Goal: Task Accomplishment & Management: Complete application form

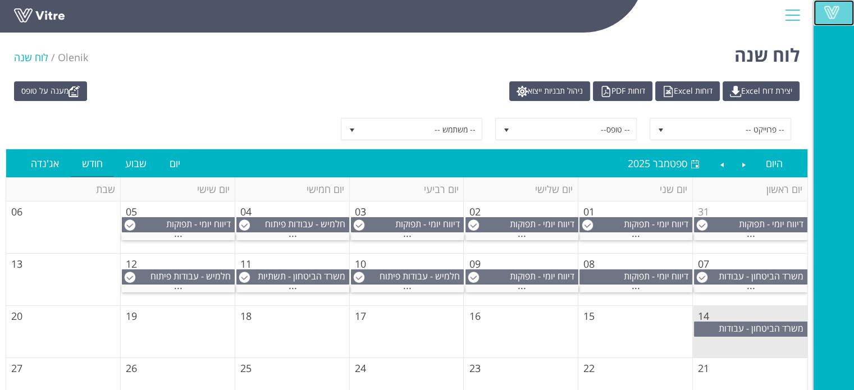
click at [833, 10] on span at bounding box center [831, 12] width 28 height 13
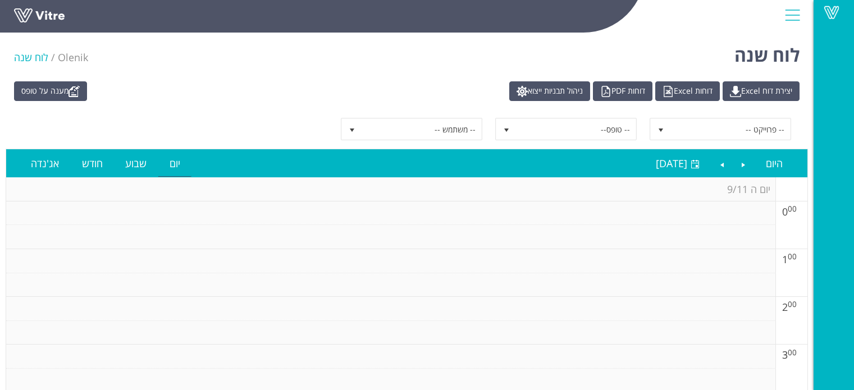
scroll to position [786, 0]
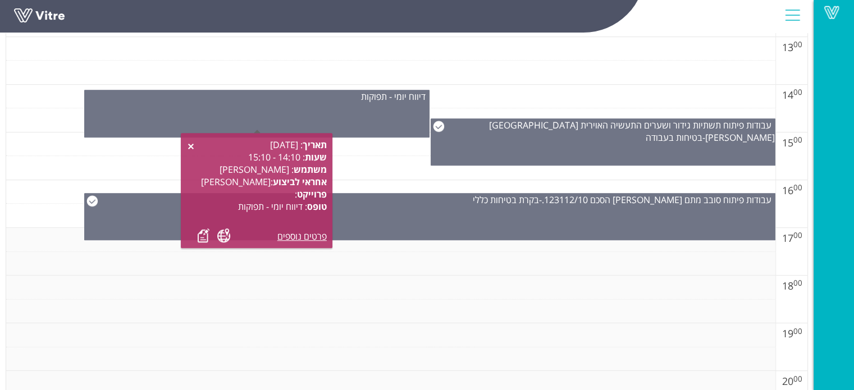
click at [545, 300] on td at bounding box center [390, 312] width 769 height 24
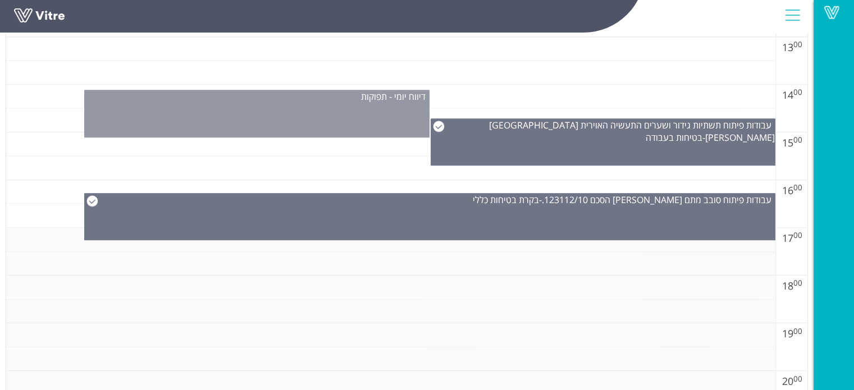
click at [368, 120] on div "דיווח יומי - תפוקות" at bounding box center [256, 114] width 345 height 48
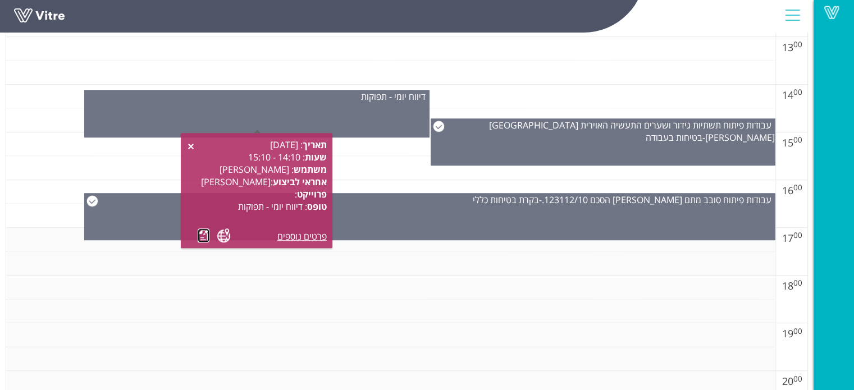
click at [202, 240] on link at bounding box center [204, 236] width 12 height 14
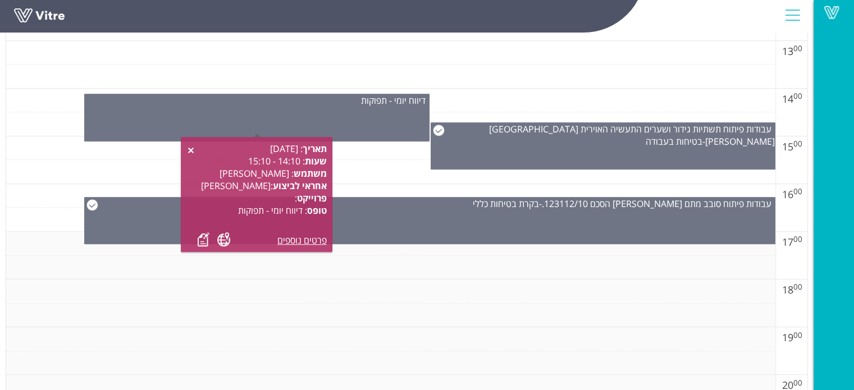
scroll to position [618, 0]
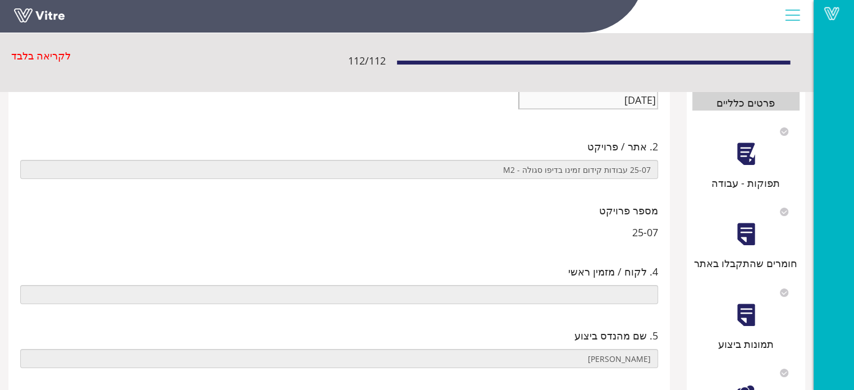
scroll to position [337, 0]
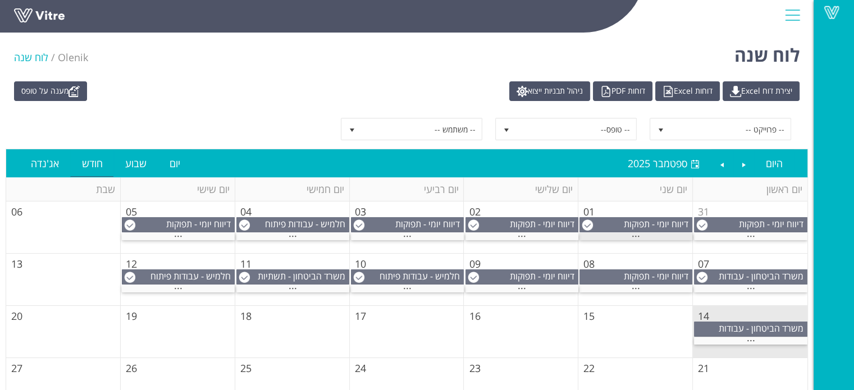
click at [663, 234] on div "..." at bounding box center [635, 236] width 113 height 7
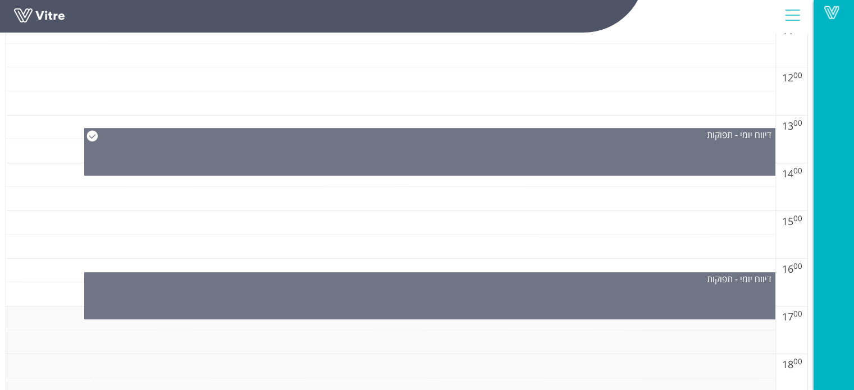
scroll to position [842, 0]
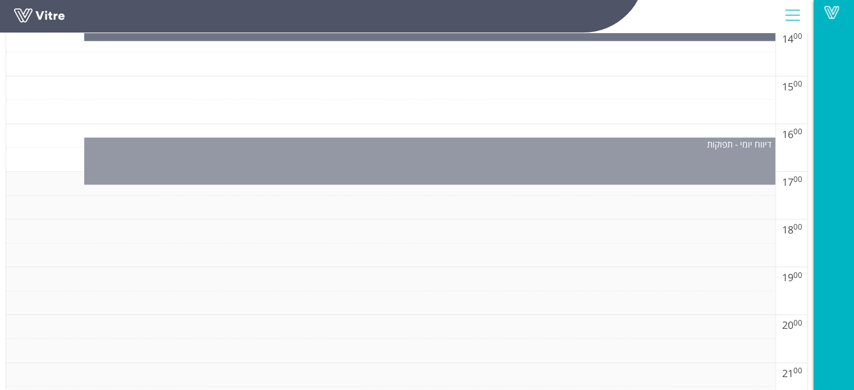
click at [537, 166] on div "דיווח יומי - תפוקות" at bounding box center [429, 161] width 691 height 47
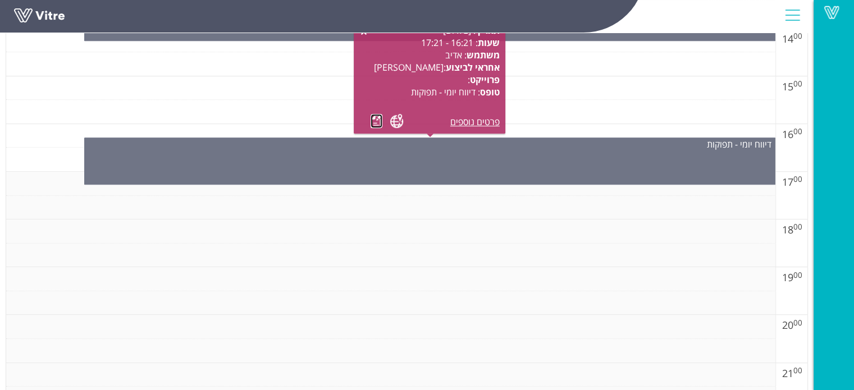
click at [373, 123] on link at bounding box center [377, 121] width 12 height 14
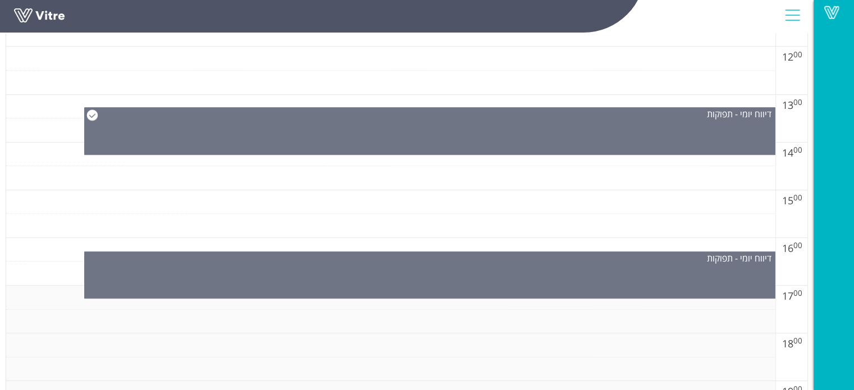
scroll to position [730, 0]
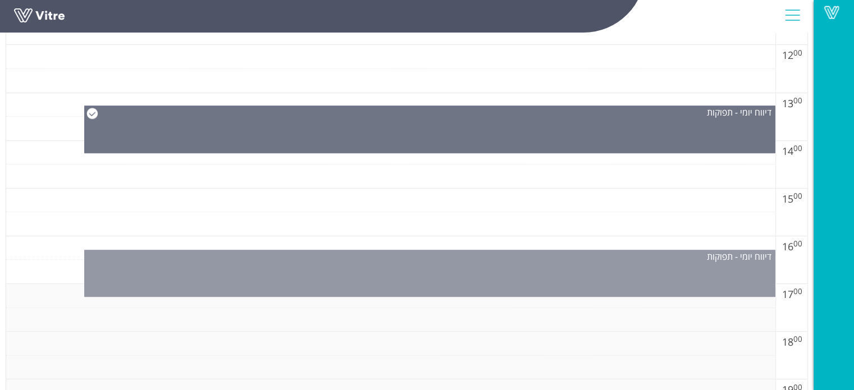
click at [575, 284] on div "דיווח יומי - תפוקות" at bounding box center [429, 273] width 691 height 47
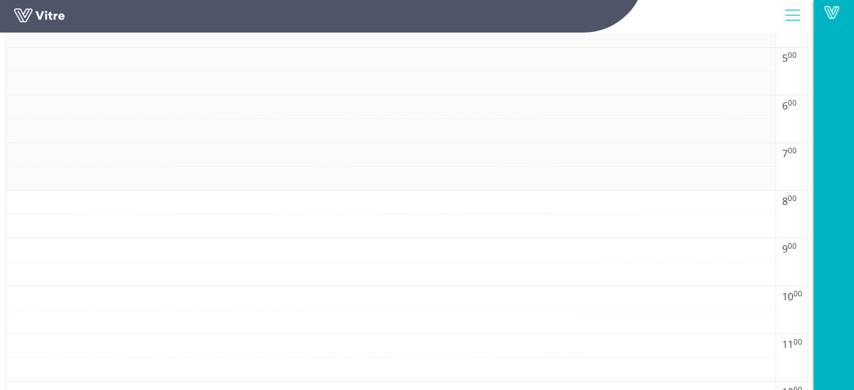
scroll to position [225, 0]
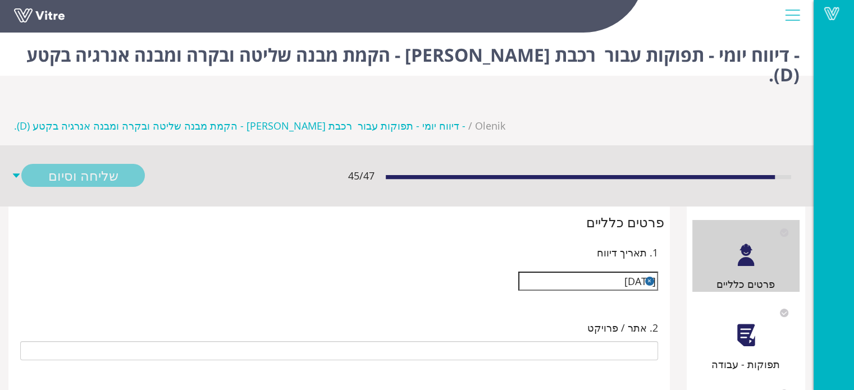
type input "23-02 רכבת [PERSON_NAME] - הקמת מבנה שליטה ובקרה ומבנה אנרגיה בקטע (D)."
click at [729, 312] on div "תפוקות - עבודה" at bounding box center [746, 336] width 108 height 72
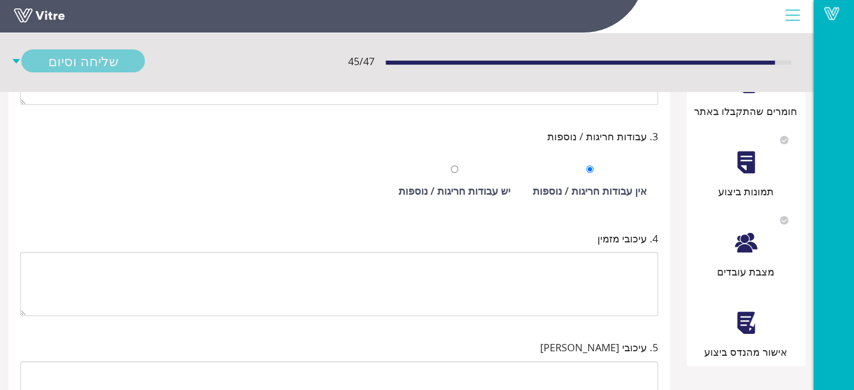
scroll to position [337, 0]
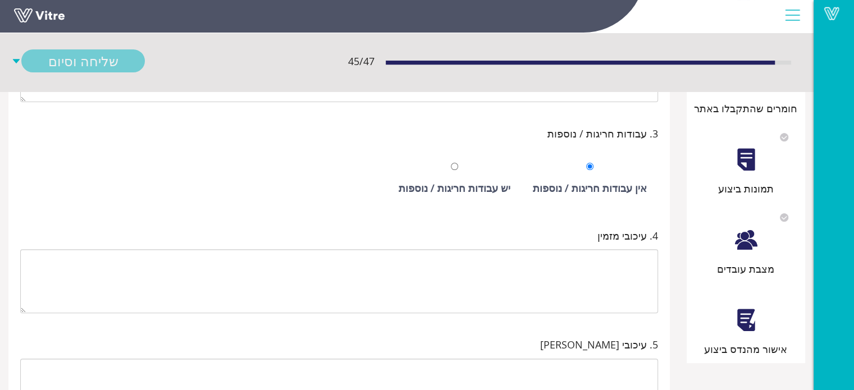
click at [746, 341] on div "אישור מהנדס ביצוע" at bounding box center [746, 349] width 108 height 16
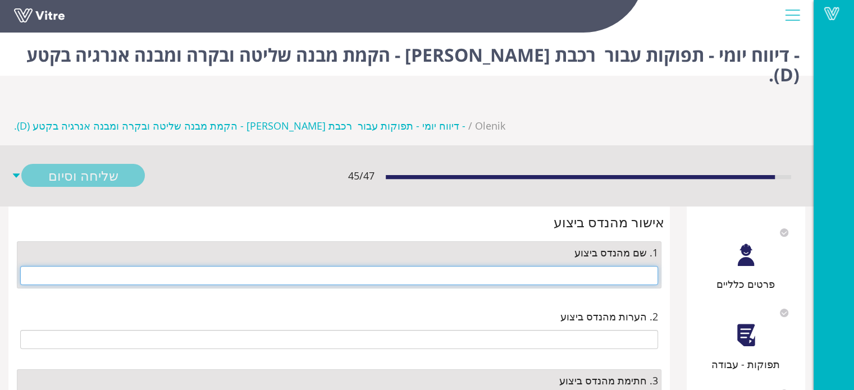
click at [640, 266] on input "text" at bounding box center [339, 275] width 638 height 19
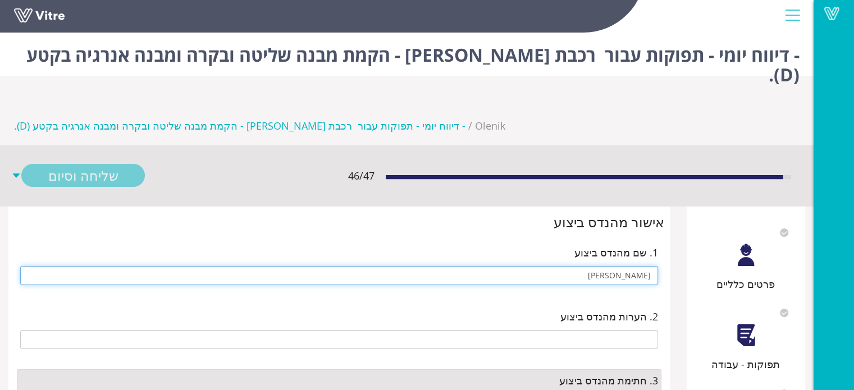
type input "[PERSON_NAME]"
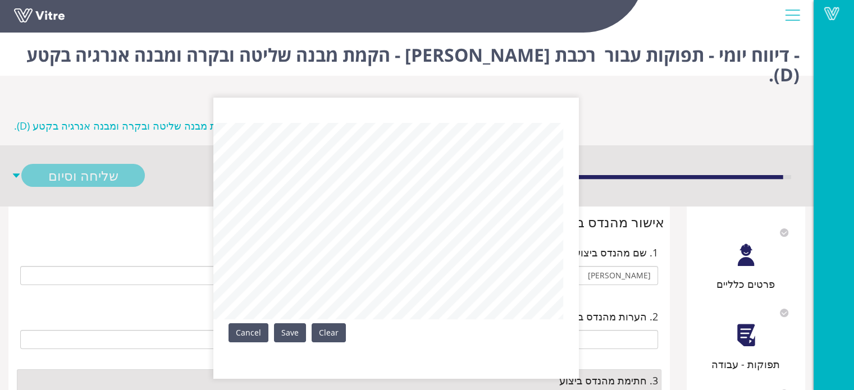
click at [306, 330] on div "Clear Save Cancel" at bounding box center [395, 238] width 365 height 281
click at [295, 343] on div "Clear Save Cancel" at bounding box center [395, 238] width 365 height 281
click at [282, 330] on link "Save" at bounding box center [290, 332] width 32 height 19
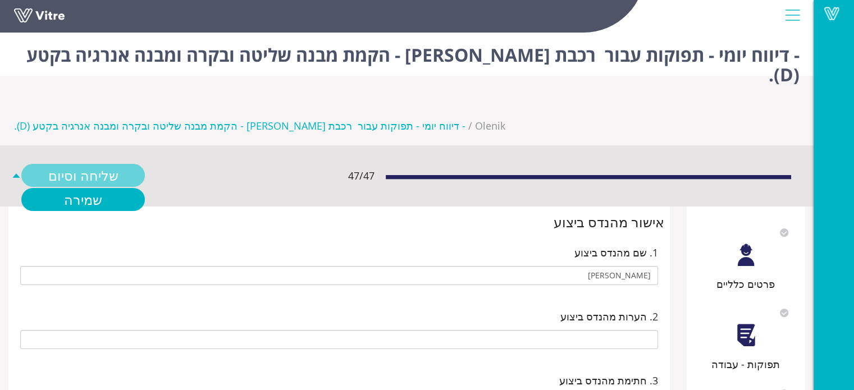
click at [90, 164] on link "שליחה וסיום" at bounding box center [83, 175] width 124 height 23
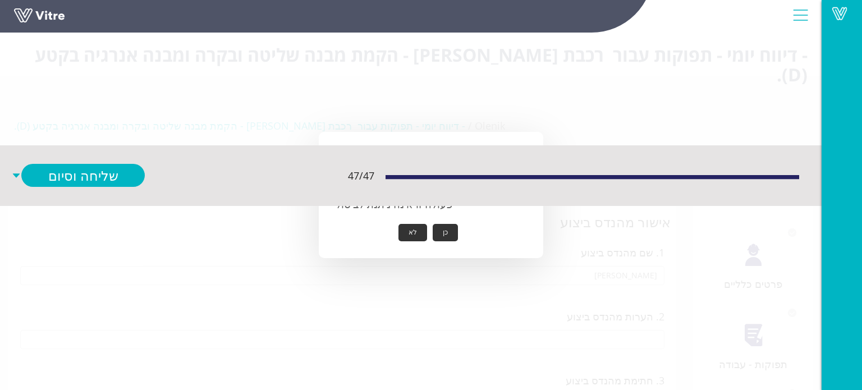
click at [445, 229] on button "כן" at bounding box center [445, 232] width 25 height 17
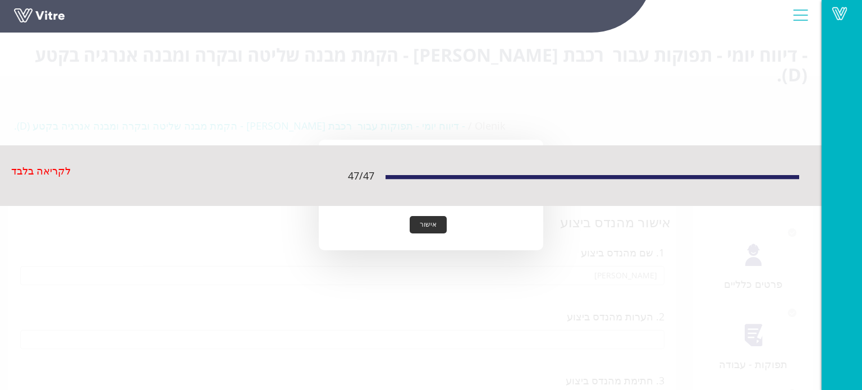
click at [434, 225] on button "אישור" at bounding box center [428, 224] width 37 height 17
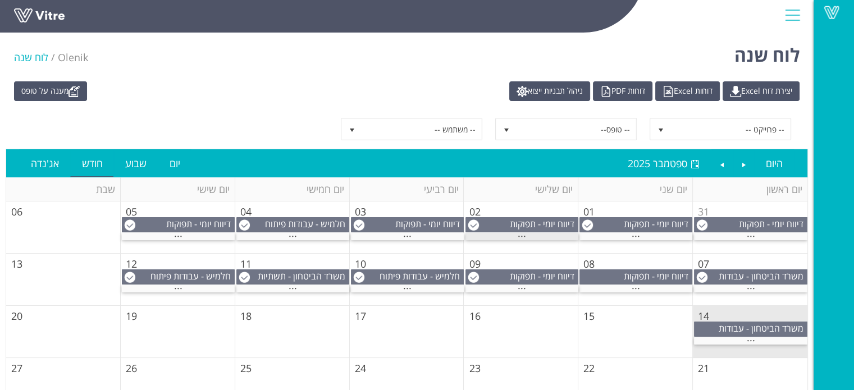
click at [520, 235] on span "..." at bounding box center [522, 233] width 8 height 12
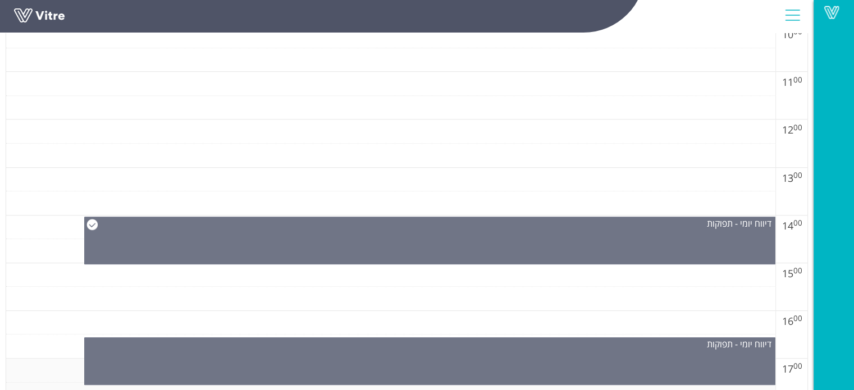
scroll to position [730, 0]
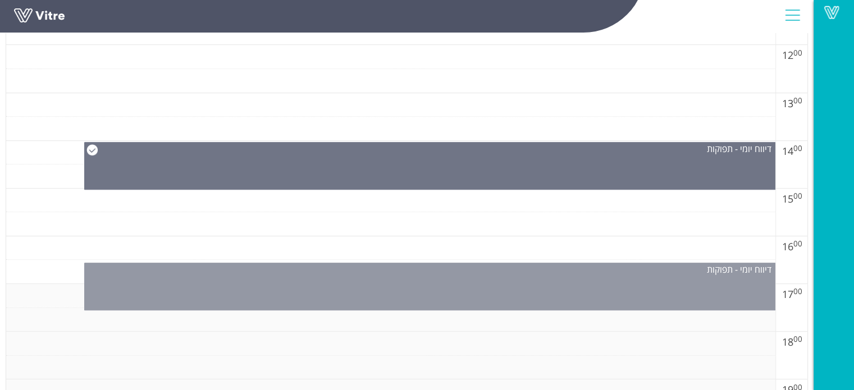
click at [456, 281] on div "דיווח יומי - תפוקות" at bounding box center [429, 287] width 691 height 48
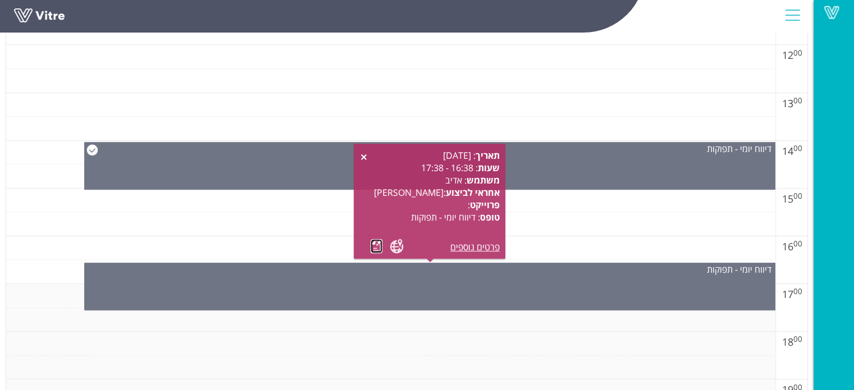
click at [372, 249] on link at bounding box center [377, 246] width 12 height 14
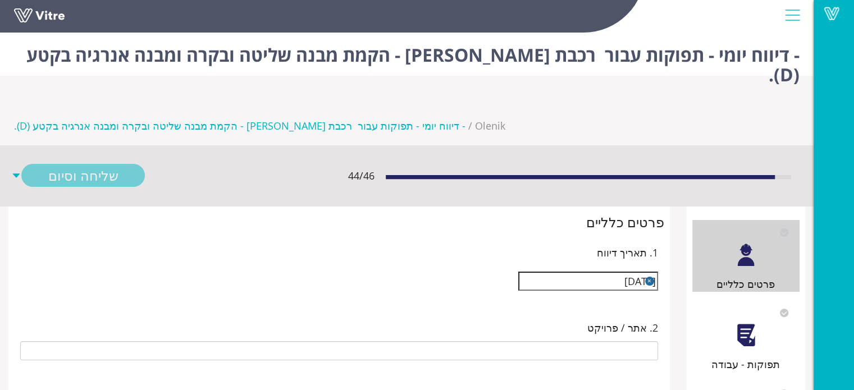
type input "23-02 רכבת [PERSON_NAME] - הקמת מבנה שליטה ובקרה ומבנה אנרגיה בקטע (D)."
click at [743, 323] on div at bounding box center [745, 335] width 25 height 25
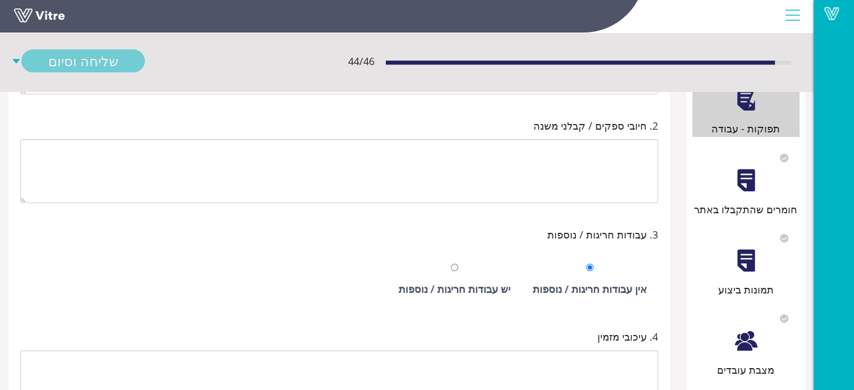
scroll to position [337, 0]
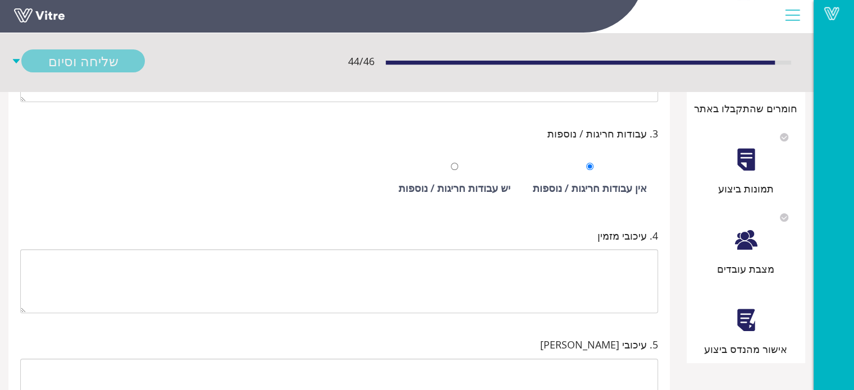
click at [744, 316] on div "אישור מהנדס ביצוע" at bounding box center [746, 321] width 108 height 72
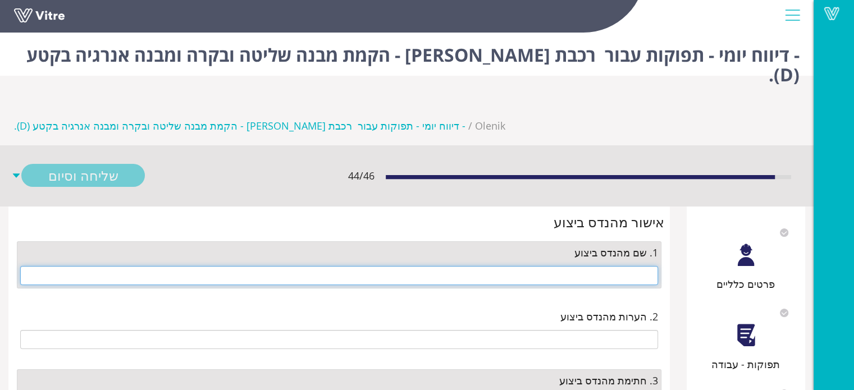
click at [631, 266] on input "text" at bounding box center [339, 275] width 638 height 19
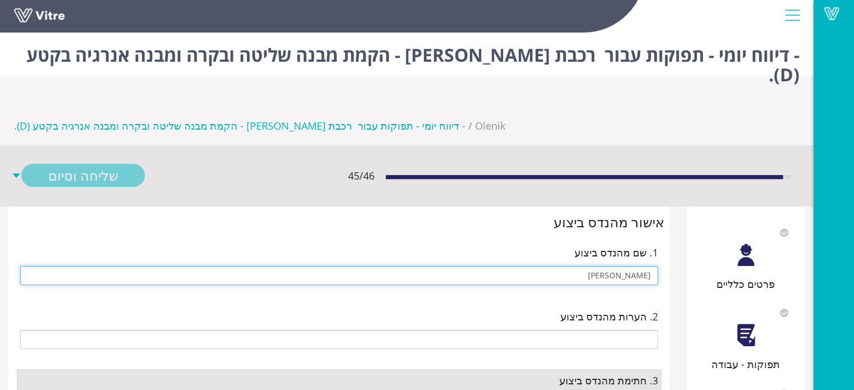
type input "[PERSON_NAME]"
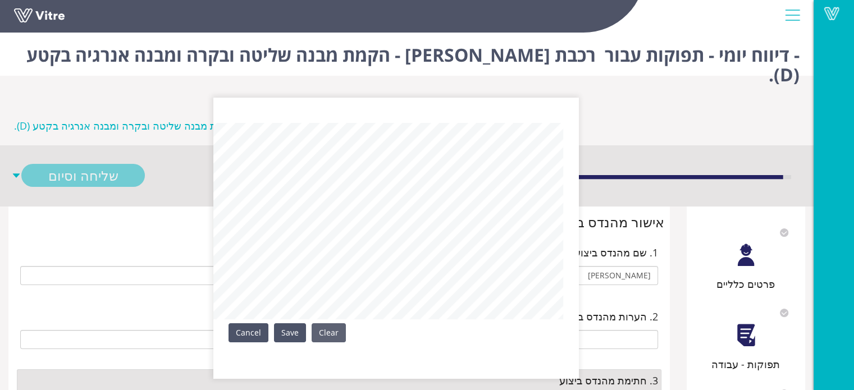
click at [346, 340] on div "Clear Save Cancel" at bounding box center [395, 238] width 365 height 281
drag, startPoint x: 298, startPoint y: 335, endPoint x: 220, endPoint y: 275, distance: 98.8
click at [296, 335] on link "Save" at bounding box center [290, 332] width 32 height 19
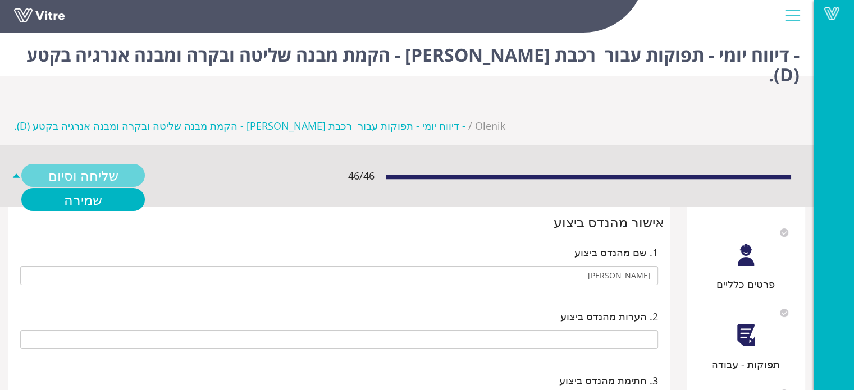
click at [121, 164] on link "שליחה וסיום" at bounding box center [83, 175] width 124 height 23
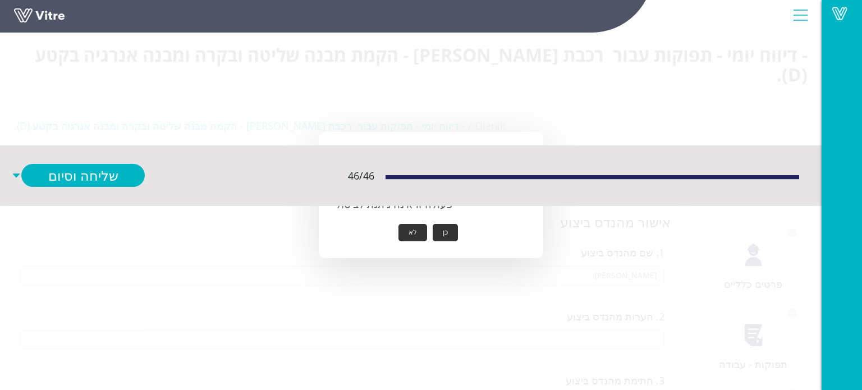
click at [441, 232] on button "כן" at bounding box center [445, 232] width 25 height 17
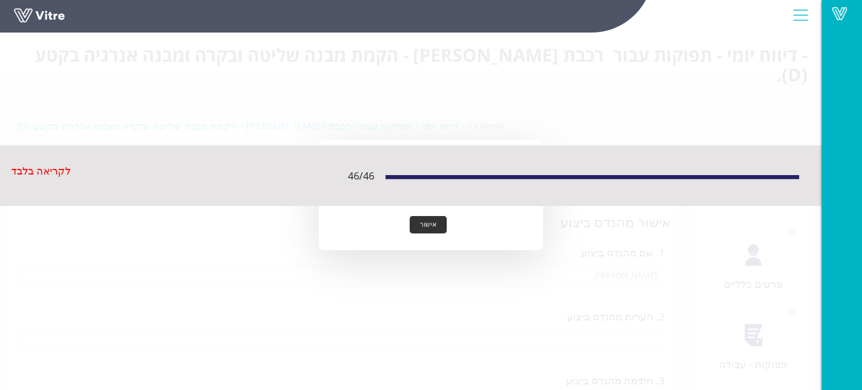
click at [438, 220] on button "אישור" at bounding box center [428, 224] width 37 height 17
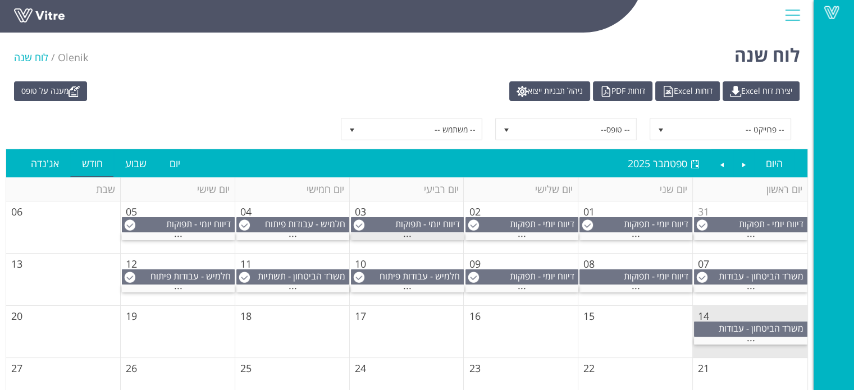
click at [414, 233] on div "..." at bounding box center [407, 236] width 113 height 7
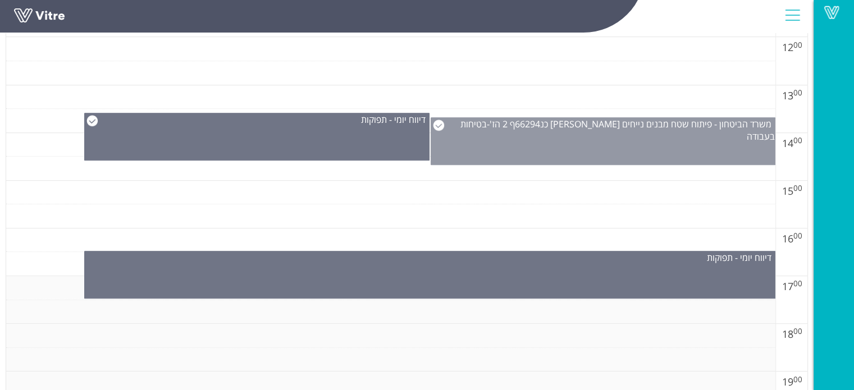
scroll to position [786, 0]
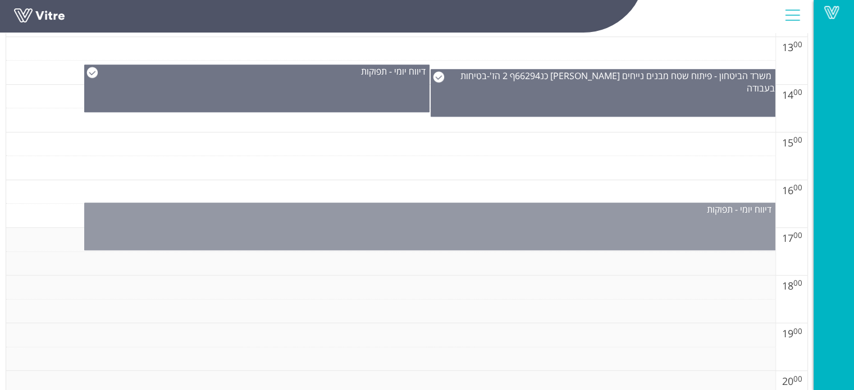
click at [473, 232] on div "דיווח יומי - תפוקות" at bounding box center [429, 227] width 691 height 48
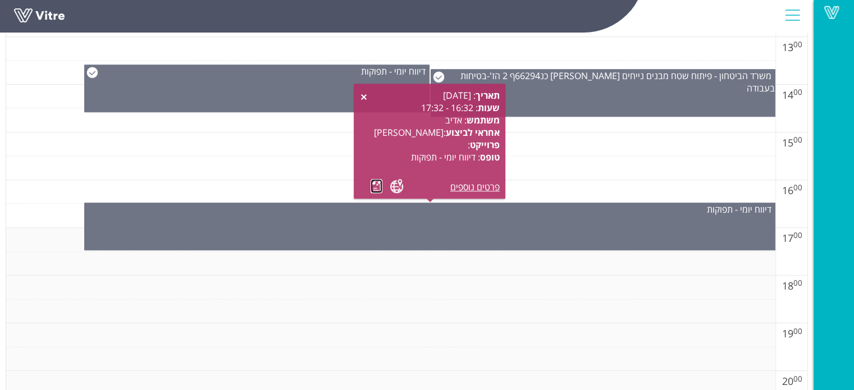
click at [373, 186] on link at bounding box center [377, 186] width 12 height 14
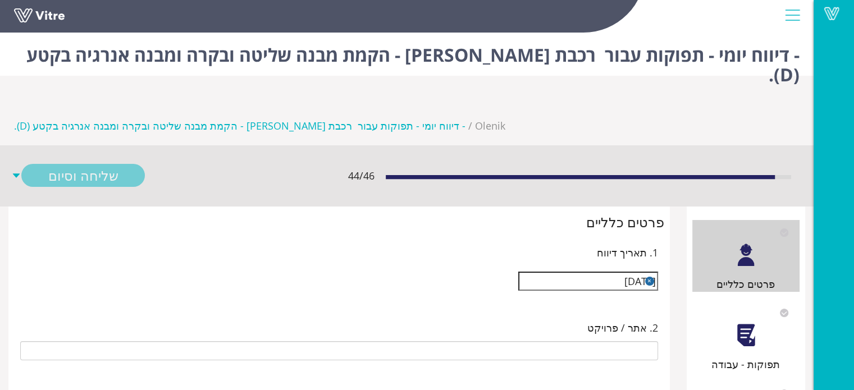
type input "[PERSON_NAME]"
type input "23-02 רכבת [PERSON_NAME] - הקמת מבנה שליטה ובקרה ומבנה אנרגיה בקטע (D)."
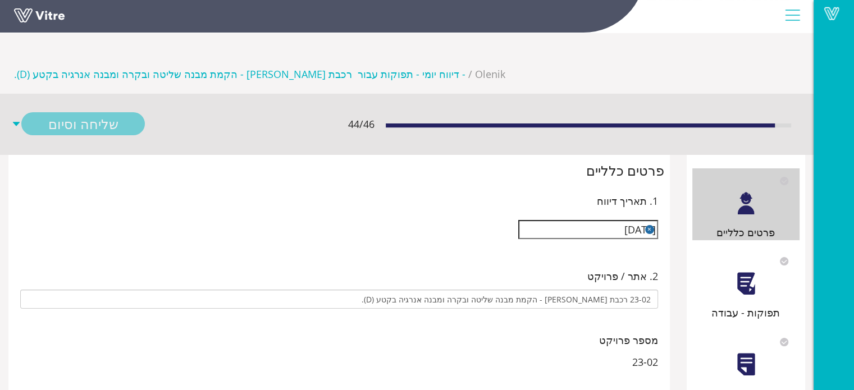
scroll to position [112, 0]
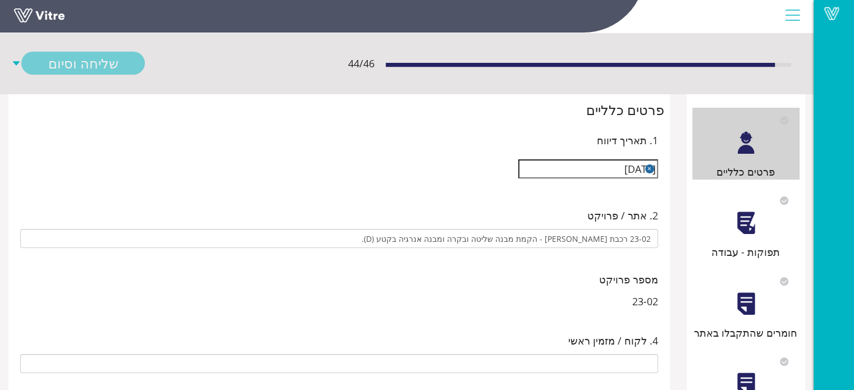
click at [728, 217] on div "תפוקות - עבודה" at bounding box center [746, 224] width 108 height 72
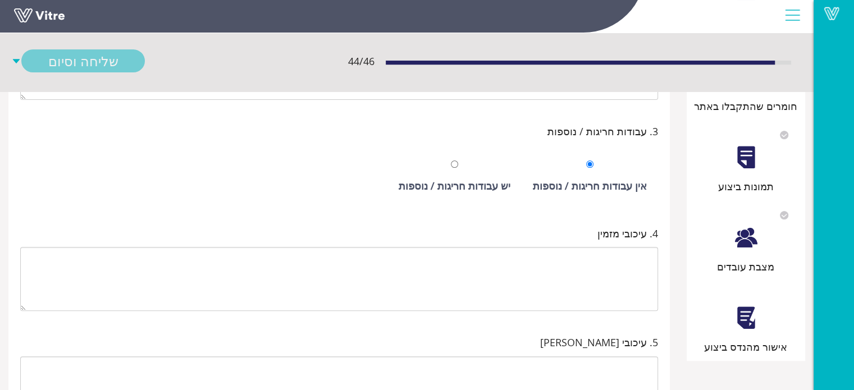
scroll to position [392, 0]
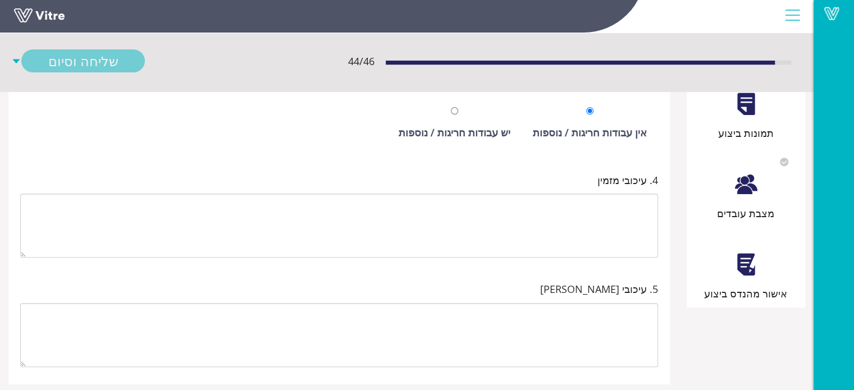
click at [741, 252] on div at bounding box center [745, 264] width 25 height 25
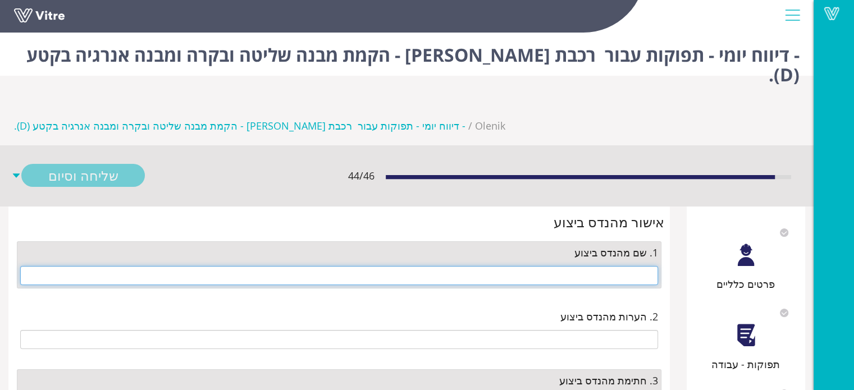
click at [619, 266] on input "text" at bounding box center [339, 275] width 638 height 19
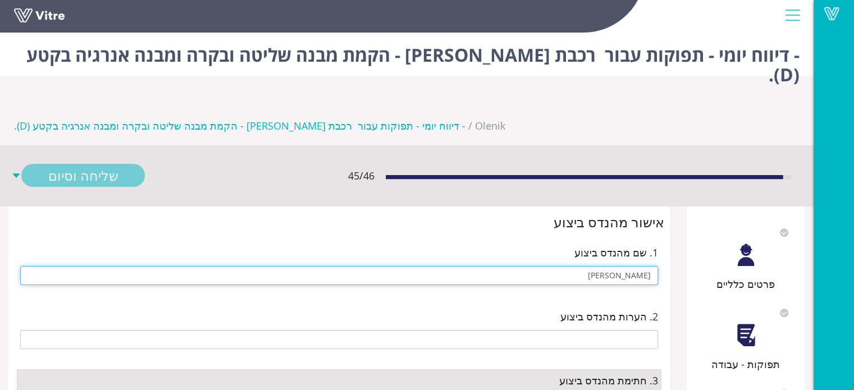
type input "[PERSON_NAME]"
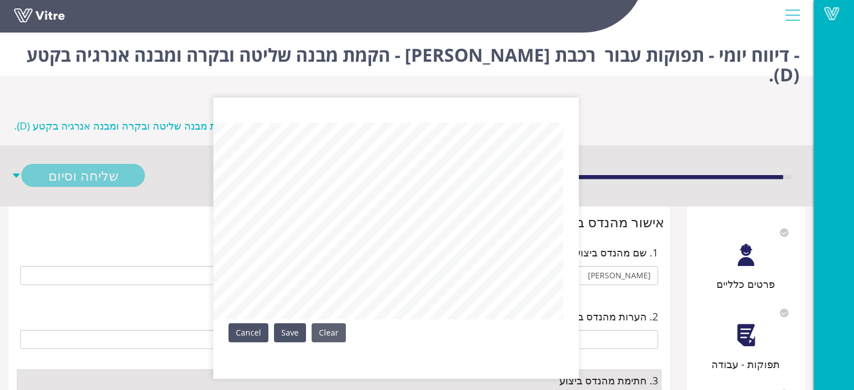
click at [323, 345] on div "Clear Save Cancel" at bounding box center [395, 238] width 365 height 281
drag, startPoint x: 294, startPoint y: 334, endPoint x: 261, endPoint y: 305, distance: 44.2
click at [292, 330] on link "Save" at bounding box center [290, 332] width 32 height 19
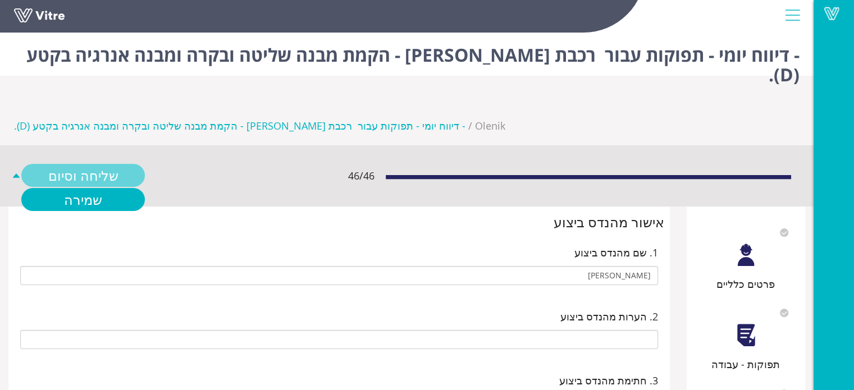
click at [116, 164] on link "שליחה וסיום" at bounding box center [83, 175] width 124 height 23
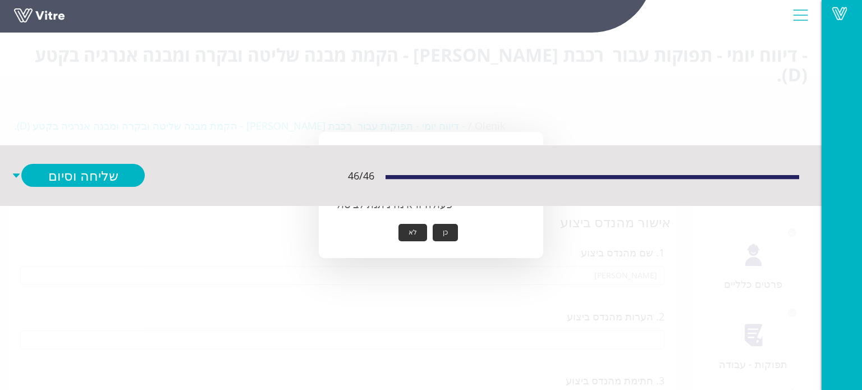
click at [444, 226] on button "כן" at bounding box center [445, 232] width 25 height 17
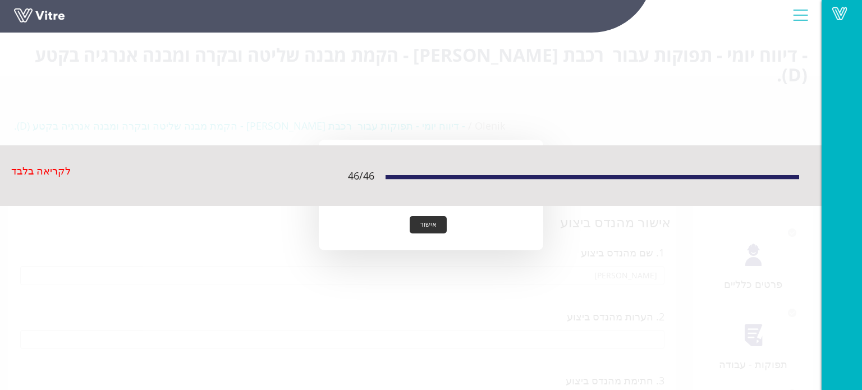
click at [429, 231] on button "אישור" at bounding box center [428, 224] width 37 height 17
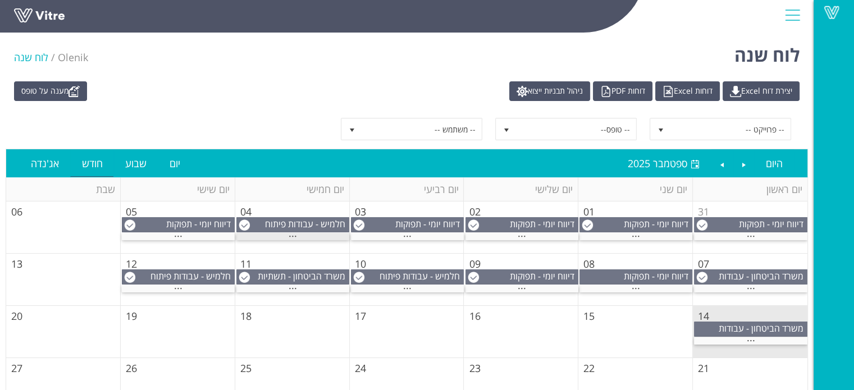
click at [278, 233] on div "..." at bounding box center [292, 236] width 113 height 7
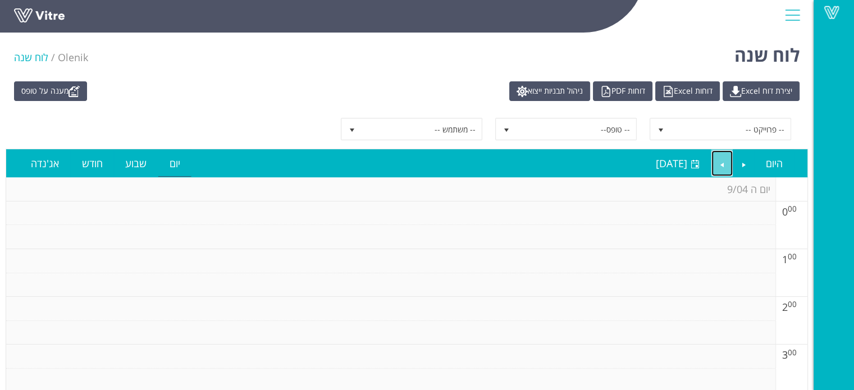
click at [719, 162] on link "Next" at bounding box center [721, 163] width 21 height 26
click at [741, 160] on link "Previous" at bounding box center [743, 163] width 21 height 26
click at [743, 160] on link "Previous" at bounding box center [743, 163] width 21 height 26
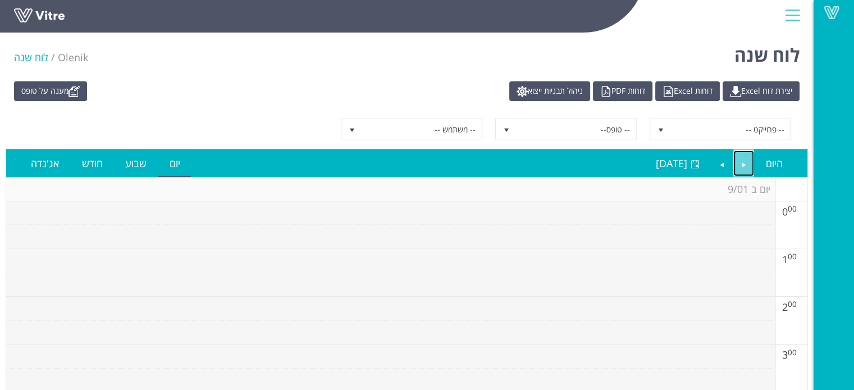
click at [743, 160] on link "Previous" at bounding box center [743, 163] width 21 height 26
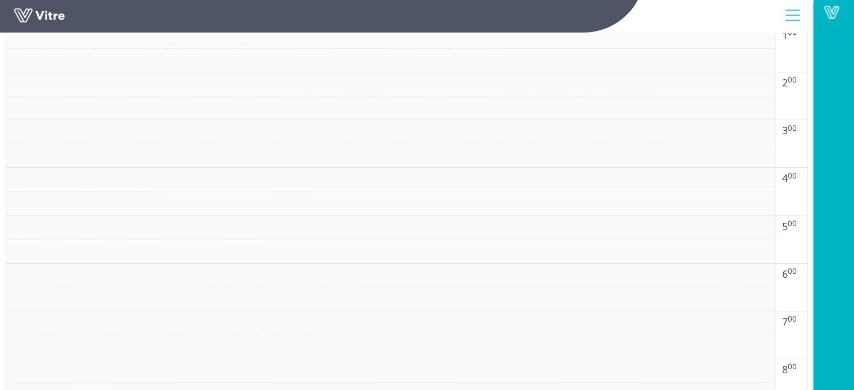
scroll to position [56, 0]
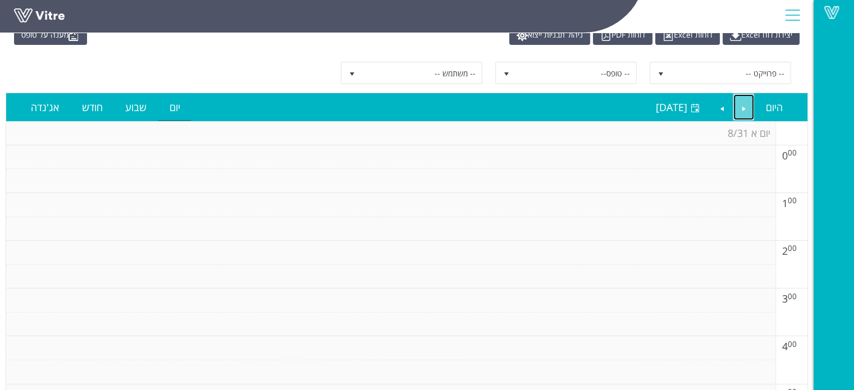
click at [745, 105] on link "Previous" at bounding box center [743, 107] width 21 height 26
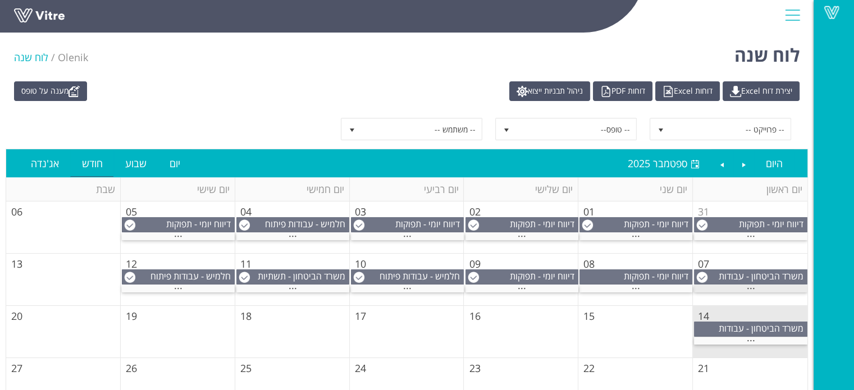
click at [732, 285] on div "..." at bounding box center [750, 288] width 113 height 7
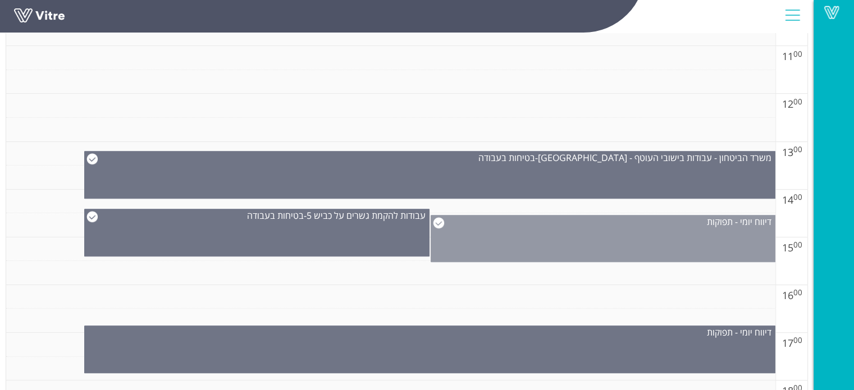
scroll to position [786, 0]
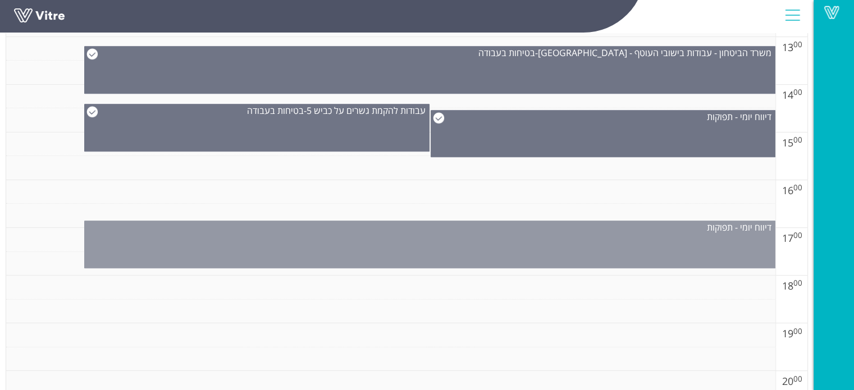
click at [622, 246] on div "דיווח יומי - תפוקות" at bounding box center [429, 245] width 691 height 48
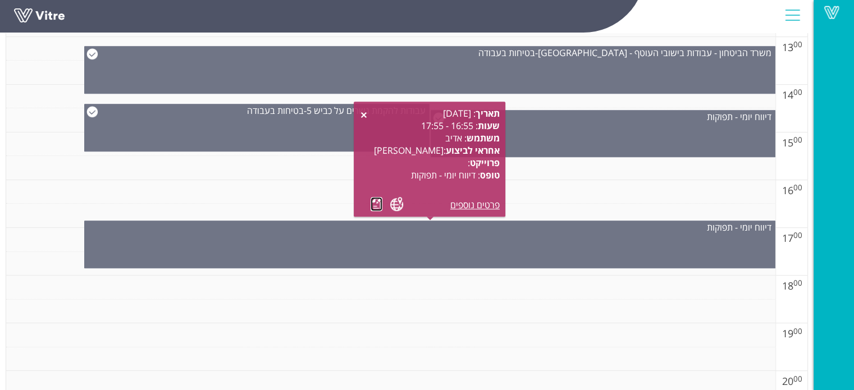
click at [373, 203] on link at bounding box center [377, 204] width 12 height 14
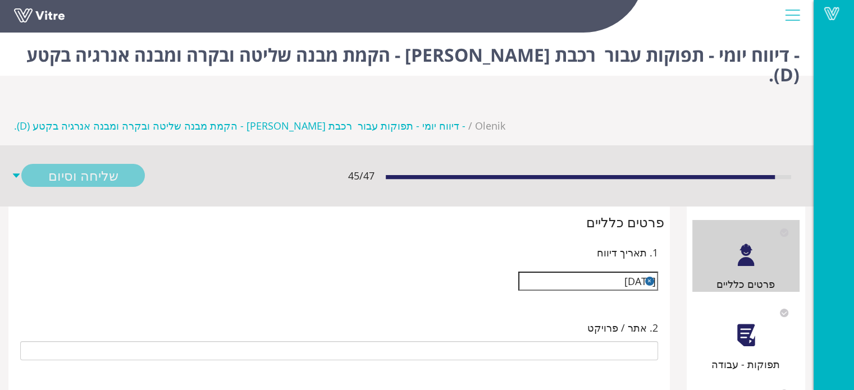
type input "[PERSON_NAME]"
type input "23-02 רכבת ישראל - הקמת מבנה שליטה ובקרה ומבנה אנרגיה בקטע (D)."
click at [748, 323] on div at bounding box center [745, 335] width 25 height 25
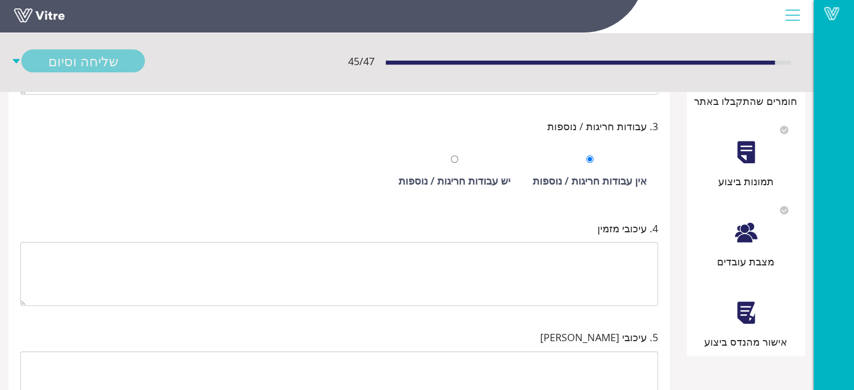
scroll to position [392, 0]
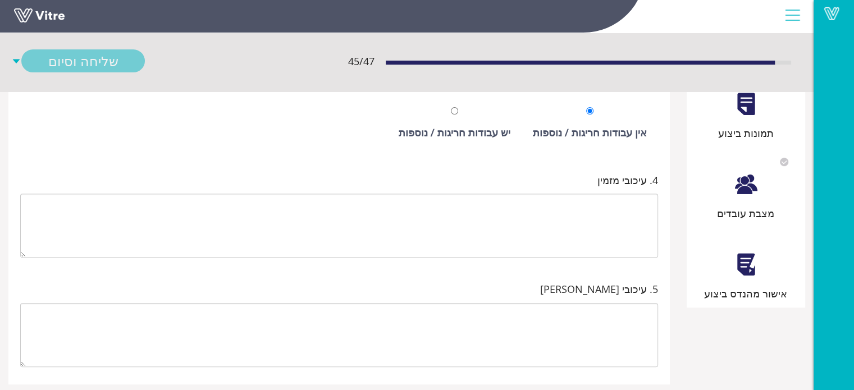
click at [749, 252] on div at bounding box center [745, 264] width 25 height 25
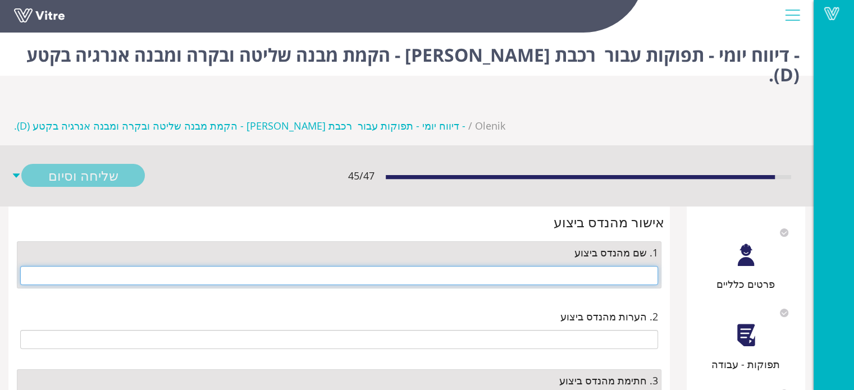
click at [597, 266] on input "text" at bounding box center [339, 275] width 638 height 19
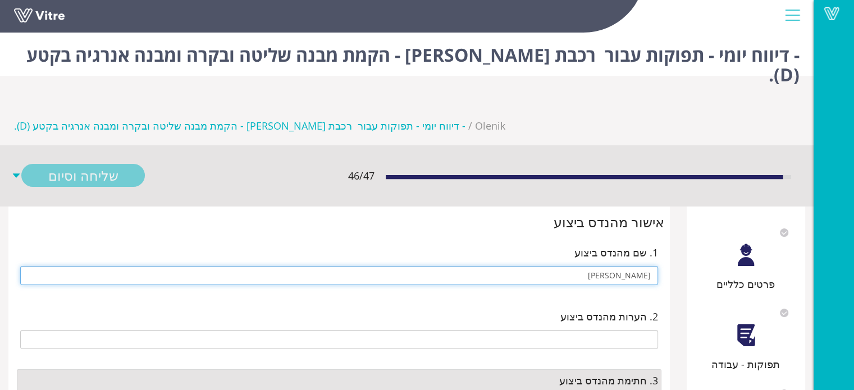
type input "[PERSON_NAME]"
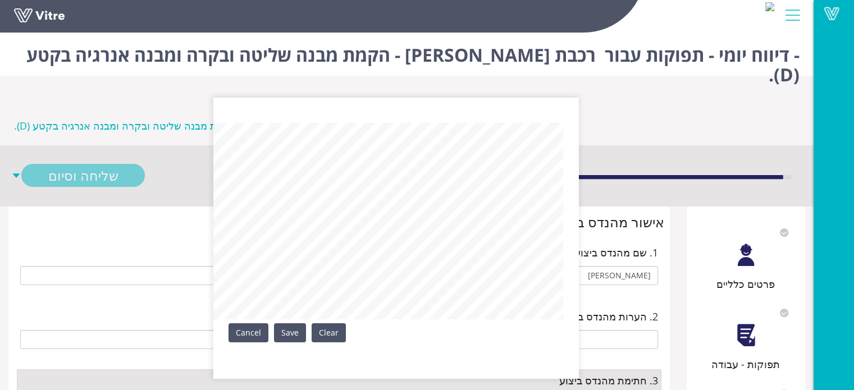
drag, startPoint x: 298, startPoint y: 325, endPoint x: 195, endPoint y: 255, distance: 123.6
click at [296, 324] on link "Save" at bounding box center [290, 332] width 32 height 19
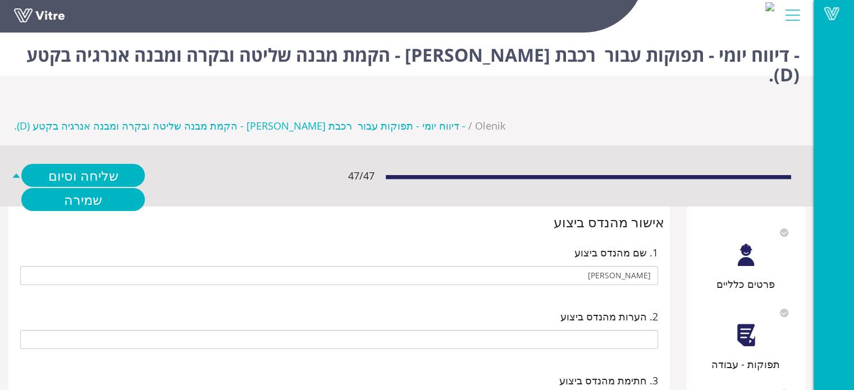
click at [79, 145] on div "47 / 47 שליחה וסיום שמירה" at bounding box center [407, 175] width 814 height 61
click at [90, 164] on link "שליחה וסיום" at bounding box center [83, 175] width 124 height 23
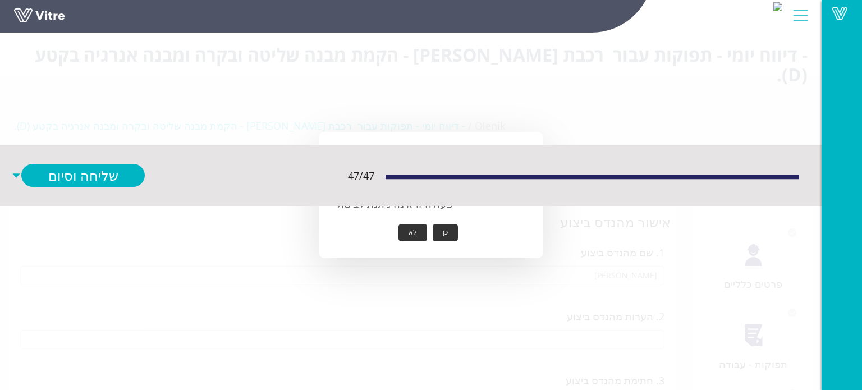
click at [447, 231] on button "כן" at bounding box center [445, 232] width 25 height 17
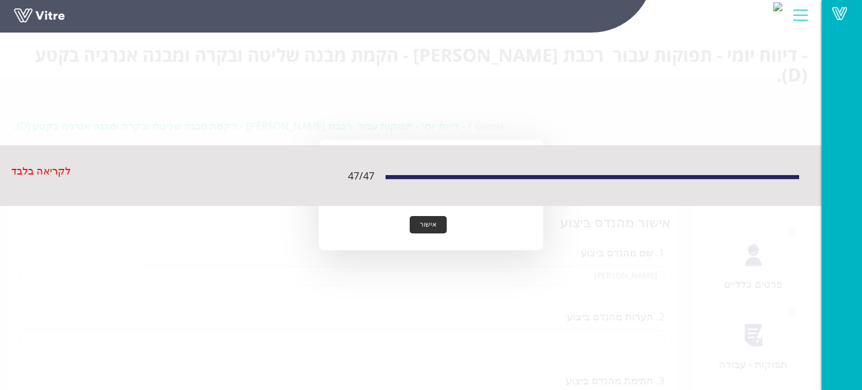
click at [431, 222] on button "אישור" at bounding box center [428, 224] width 37 height 17
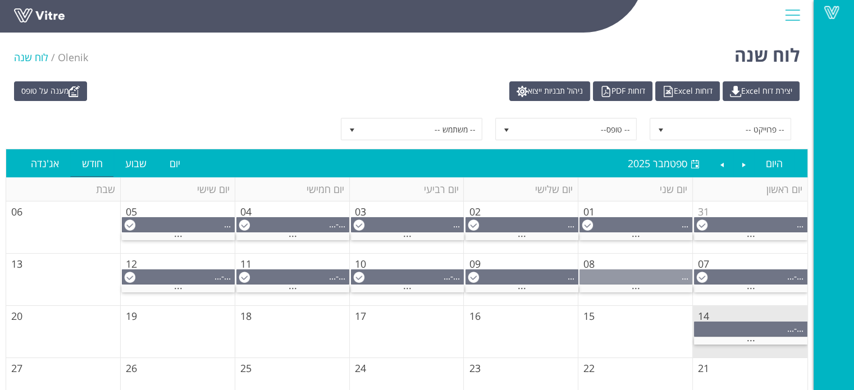
click at [633, 275] on div "..." at bounding box center [636, 276] width 112 height 12
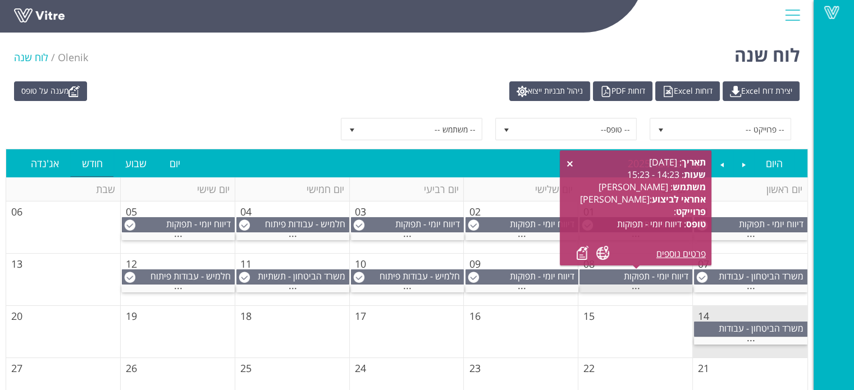
click at [639, 288] on span "..." at bounding box center [636, 286] width 8 height 12
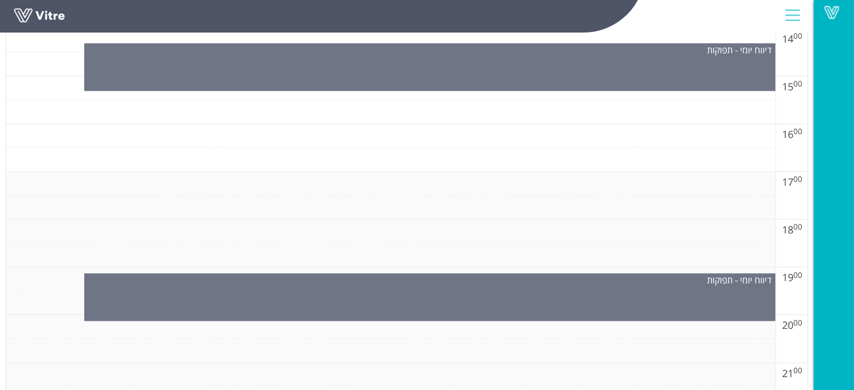
scroll to position [786, 0]
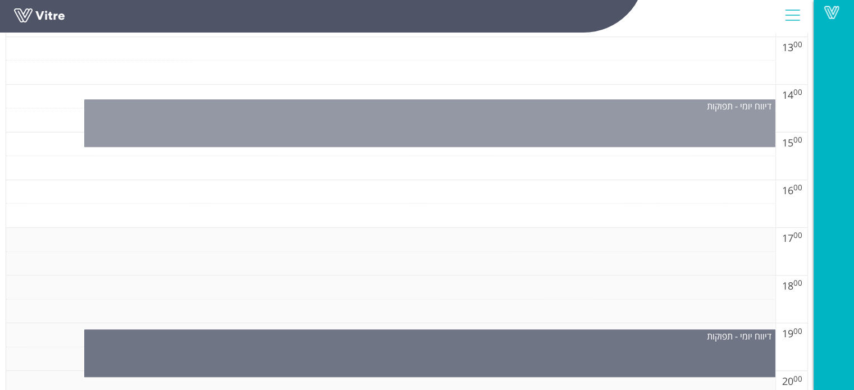
click at [550, 127] on div "דיווח יומי - תפוקות" at bounding box center [429, 123] width 691 height 48
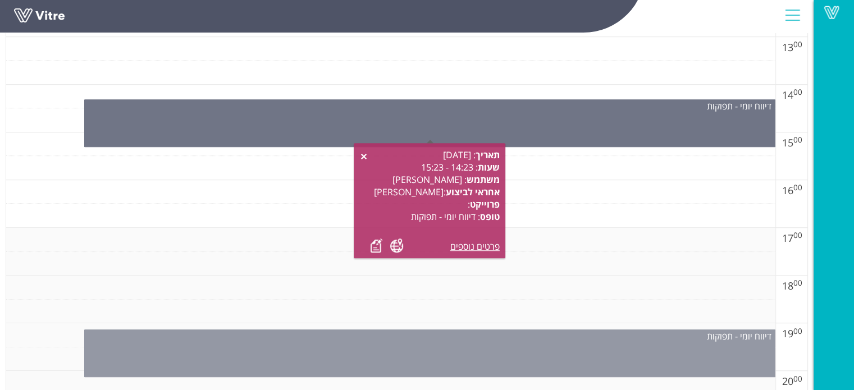
click at [533, 348] on div "דיווח יומי - תפוקות" at bounding box center [429, 354] width 691 height 48
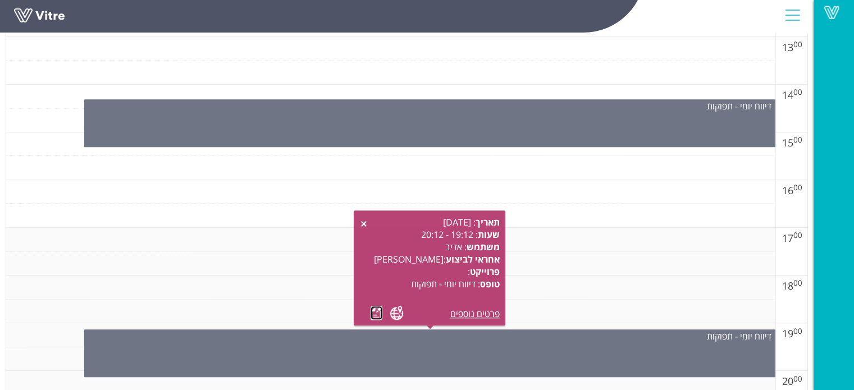
click at [376, 317] on link at bounding box center [377, 313] width 12 height 14
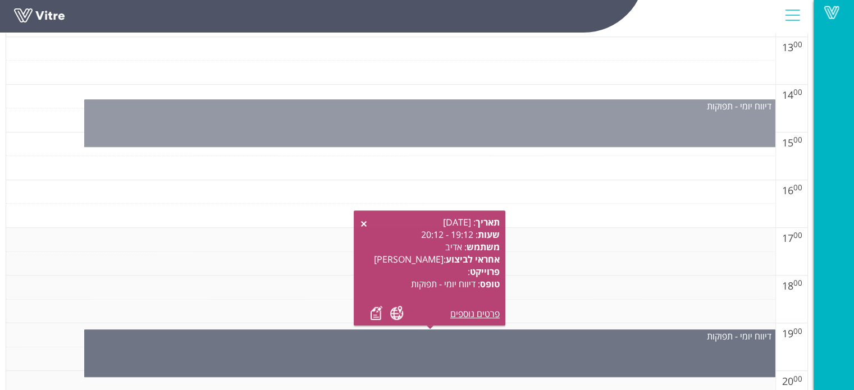
click at [482, 128] on div "דיווח יומי - תפוקות" at bounding box center [429, 123] width 691 height 48
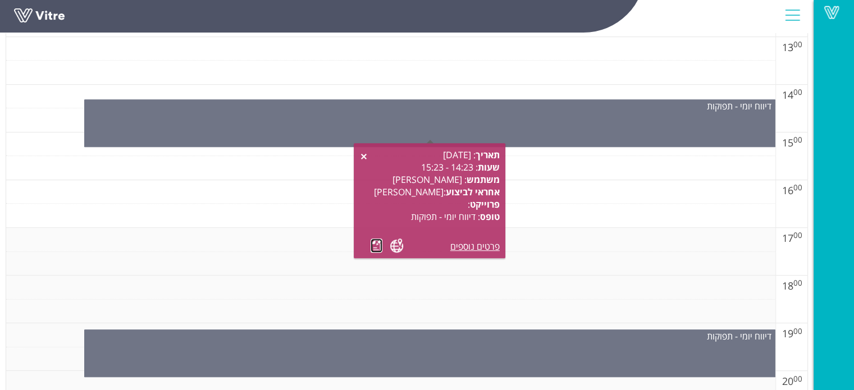
click at [374, 244] on link at bounding box center [377, 246] width 12 height 14
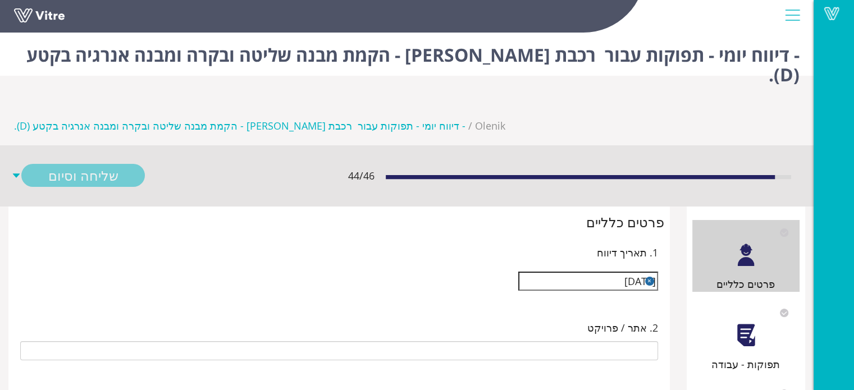
click at [743, 323] on div at bounding box center [745, 335] width 25 height 25
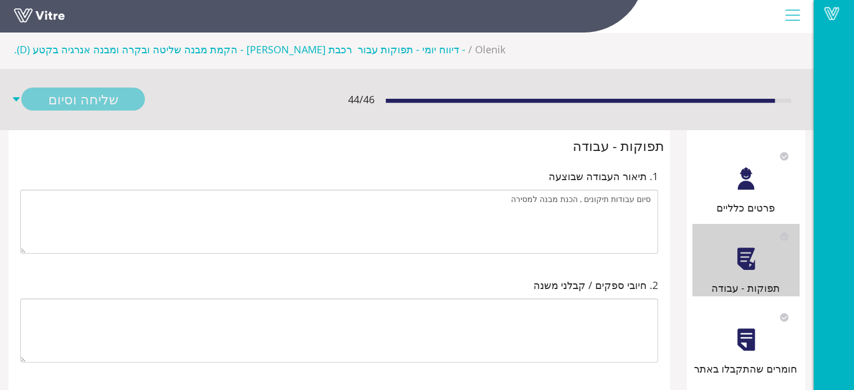
scroll to position [225, 0]
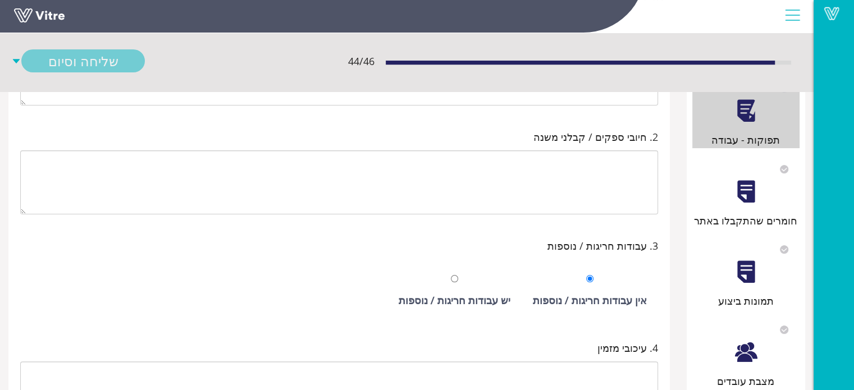
click at [751, 349] on div "מצבת עובדים" at bounding box center [746, 353] width 108 height 72
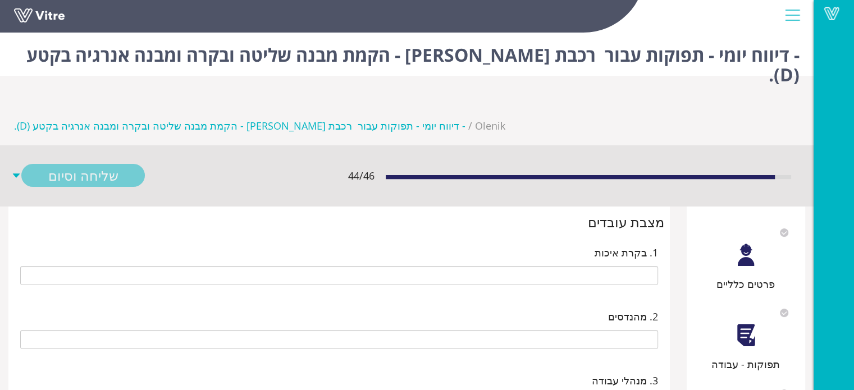
type input "אדיב"
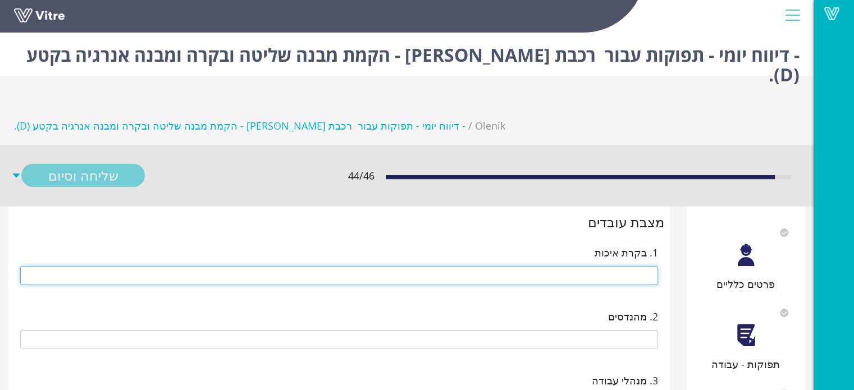
click at [623, 266] on input "text" at bounding box center [339, 275] width 638 height 19
type input "[PERSON_NAME]"
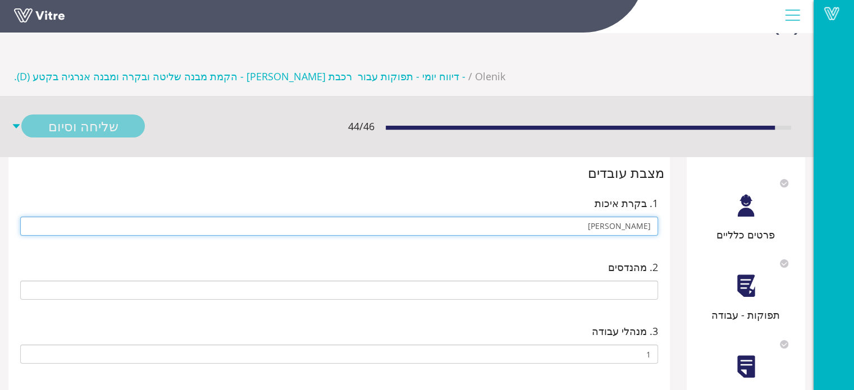
scroll to position [112, 0]
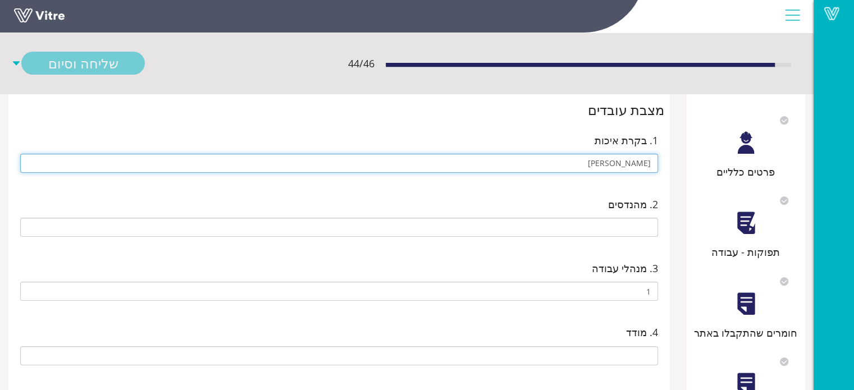
drag, startPoint x: 623, startPoint y: 145, endPoint x: 739, endPoint y: 152, distance: 116.4
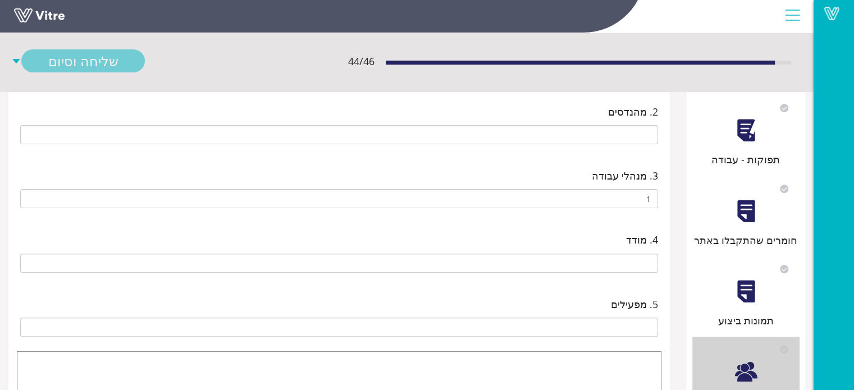
scroll to position [393, 0]
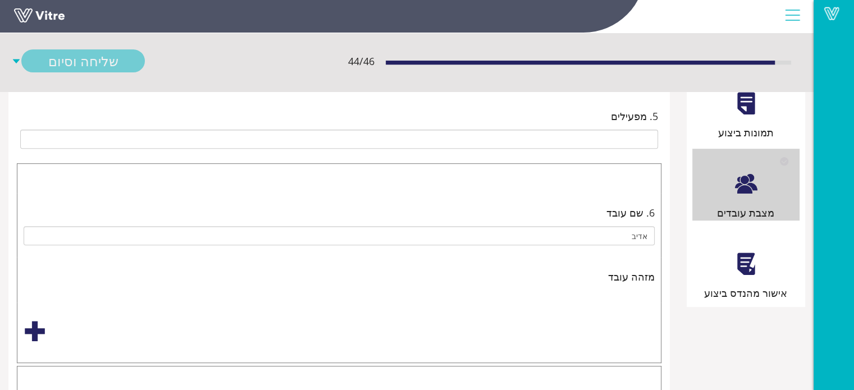
click at [745, 285] on div "אישור מהנדס ביצוע" at bounding box center [746, 293] width 108 height 16
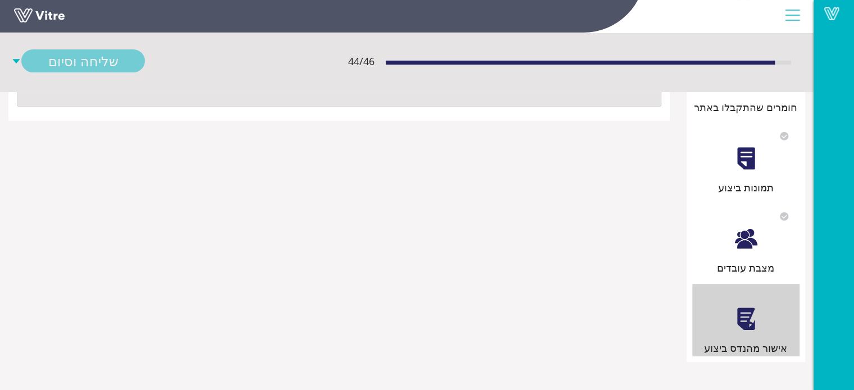
scroll to position [0, 0]
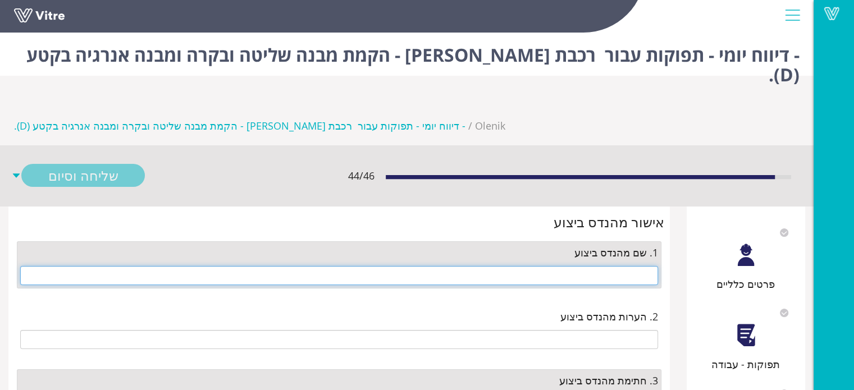
click at [631, 266] on input "text" at bounding box center [339, 275] width 638 height 19
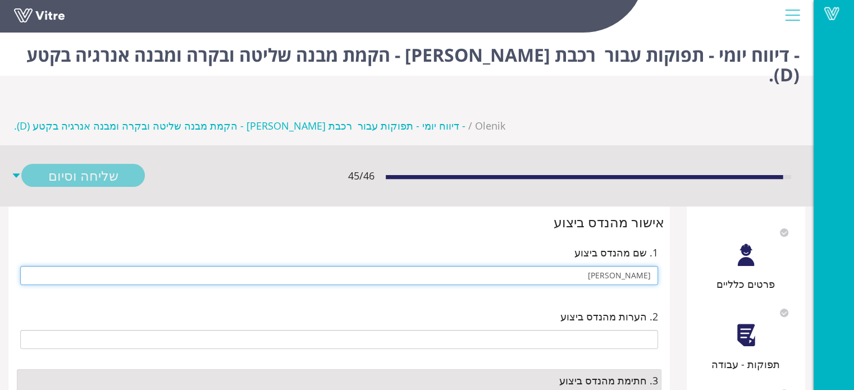
type input "[PERSON_NAME]"
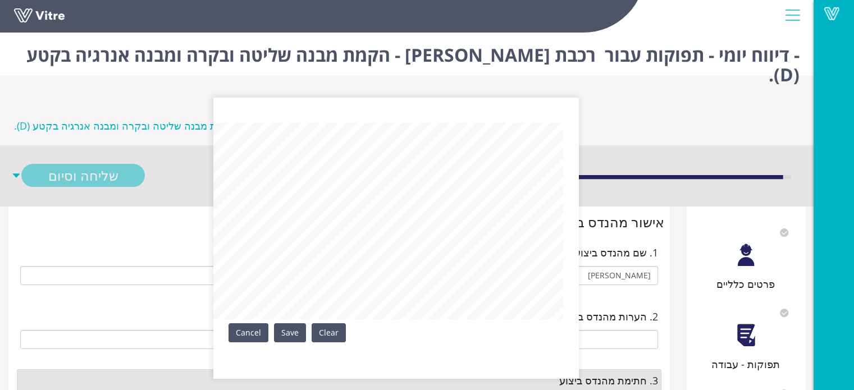
drag, startPoint x: 292, startPoint y: 330, endPoint x: 319, endPoint y: 334, distance: 27.2
click at [294, 330] on link "Save" at bounding box center [290, 332] width 32 height 19
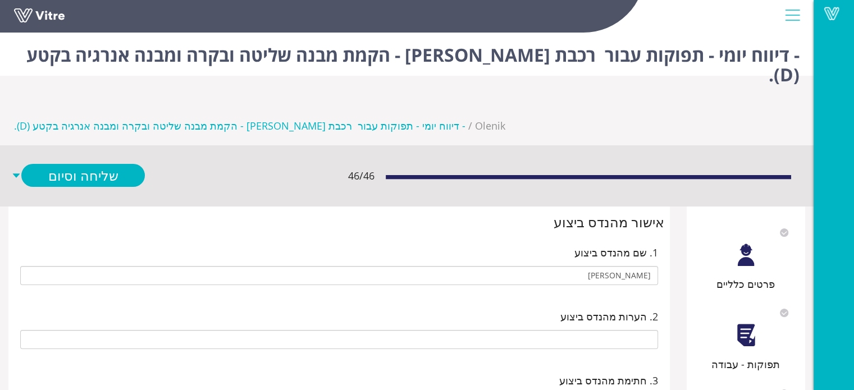
click at [727, 246] on div "פרטים כלליים" at bounding box center [746, 256] width 108 height 72
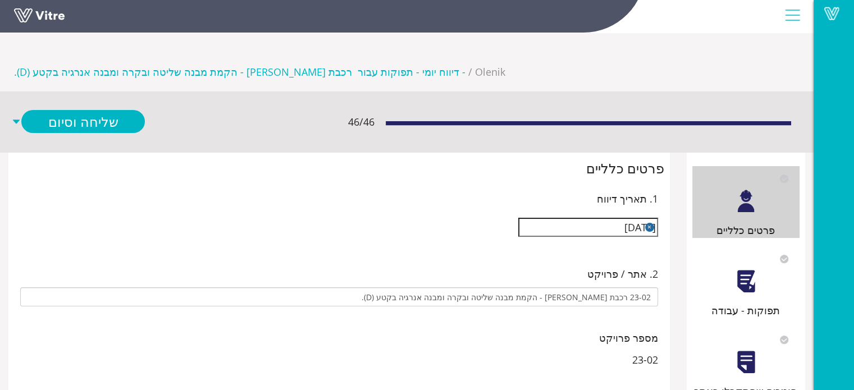
scroll to position [112, 0]
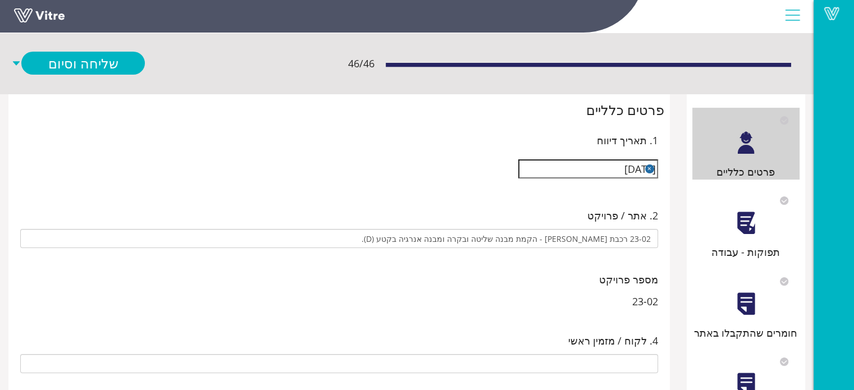
click at [735, 213] on div at bounding box center [745, 223] width 25 height 25
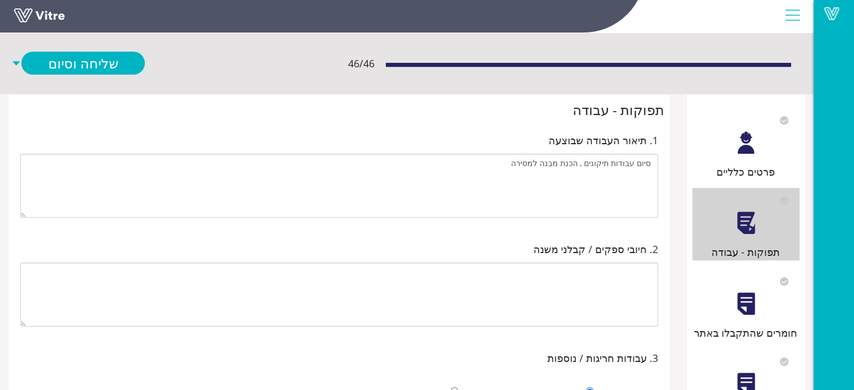
scroll to position [0, 0]
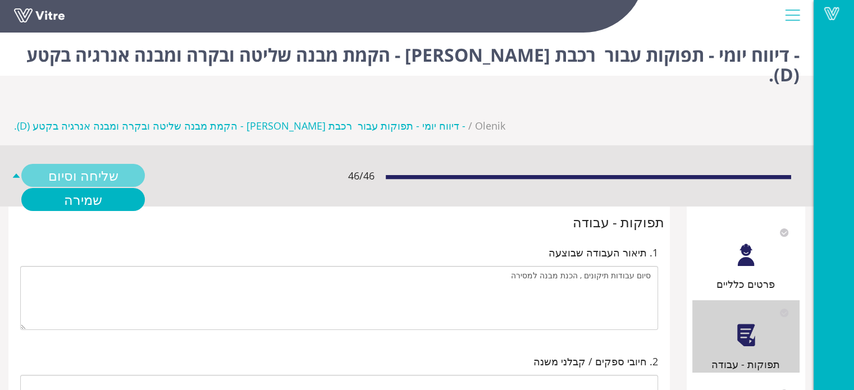
click at [99, 164] on link "שליחה וסיום" at bounding box center [83, 175] width 124 height 23
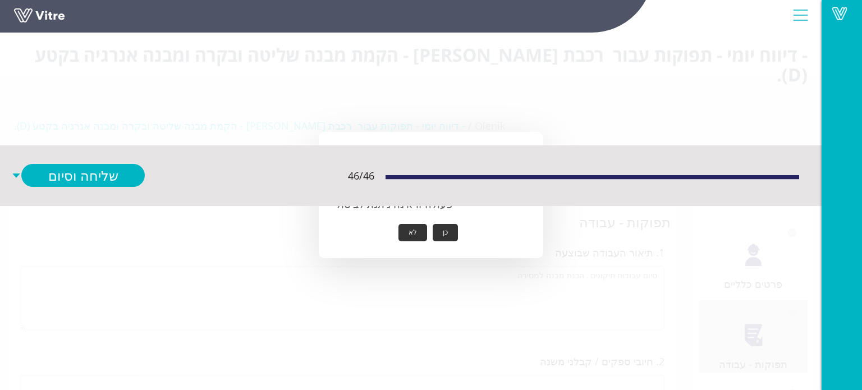
click at [430, 231] on div "כן לא" at bounding box center [431, 232] width 191 height 17
click at [440, 229] on button "כן" at bounding box center [445, 232] width 25 height 17
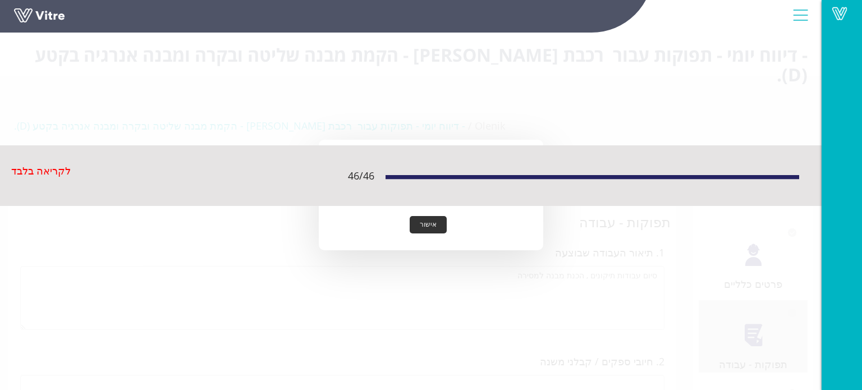
click at [431, 225] on button "אישור" at bounding box center [428, 224] width 37 height 17
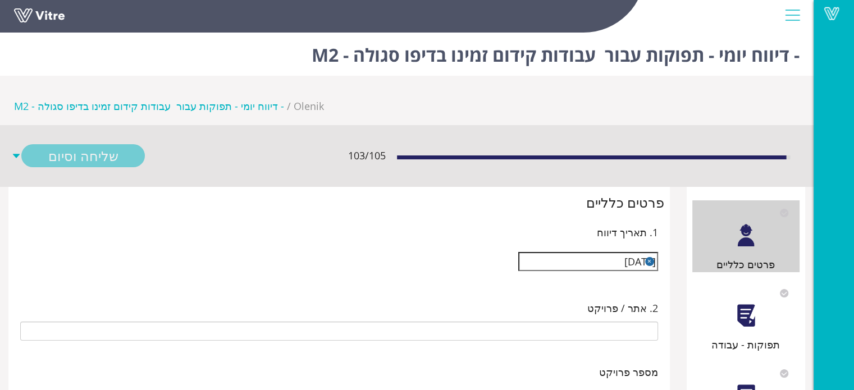
type input "[PERSON_NAME]"
type input "25-07 עבודות קידום זמינו בדיפו סגולה - M2"
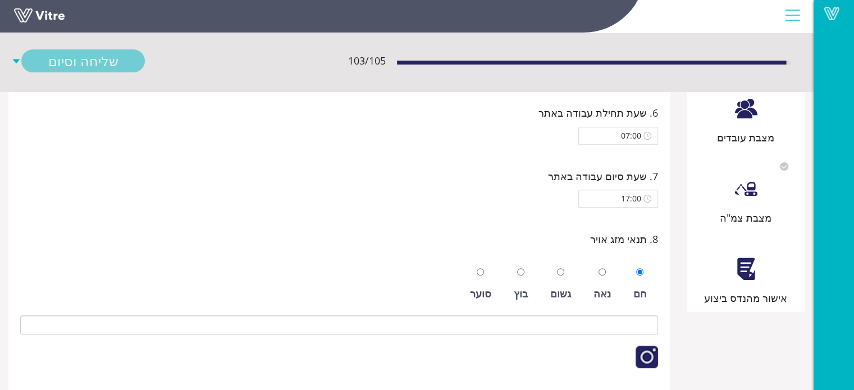
scroll to position [449, 0]
click at [752, 290] on div "אישור מהנדס ביצוע" at bounding box center [746, 298] width 108 height 16
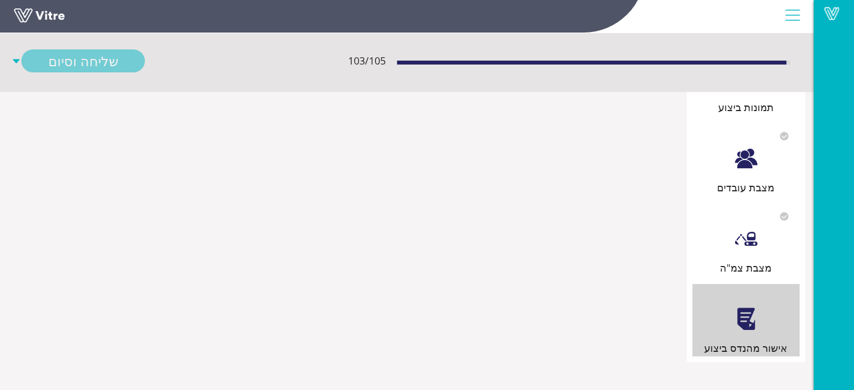
scroll to position [0, 0]
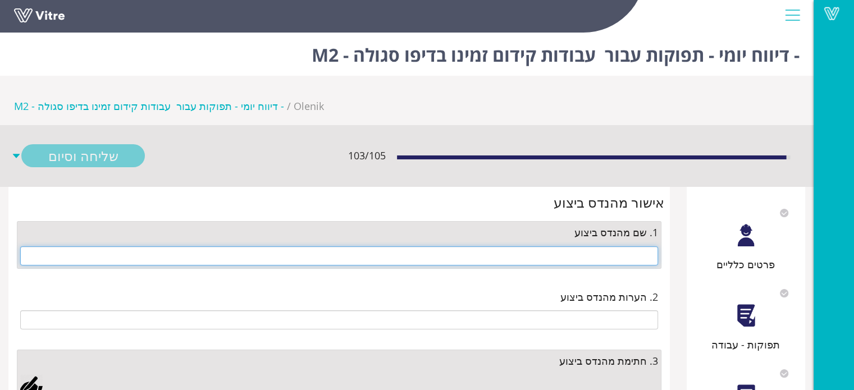
click at [627, 246] on input "text" at bounding box center [339, 255] width 638 height 19
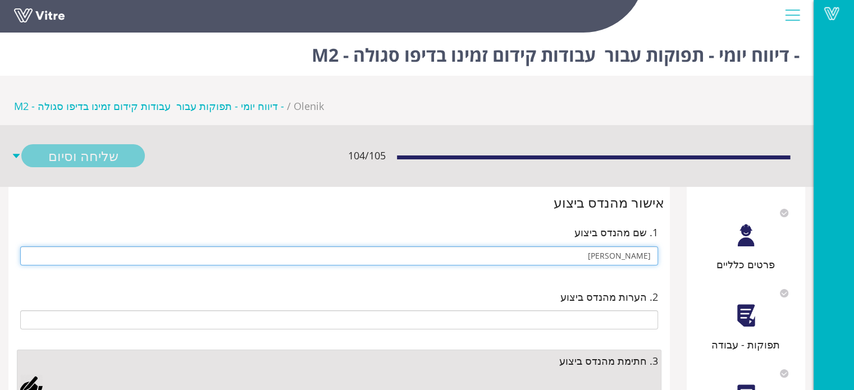
type input "[PERSON_NAME]"
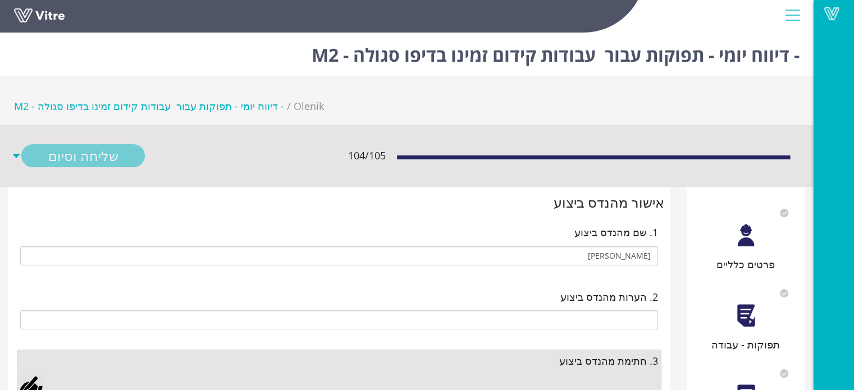
click at [32, 374] on div at bounding box center [31, 385] width 22 height 22
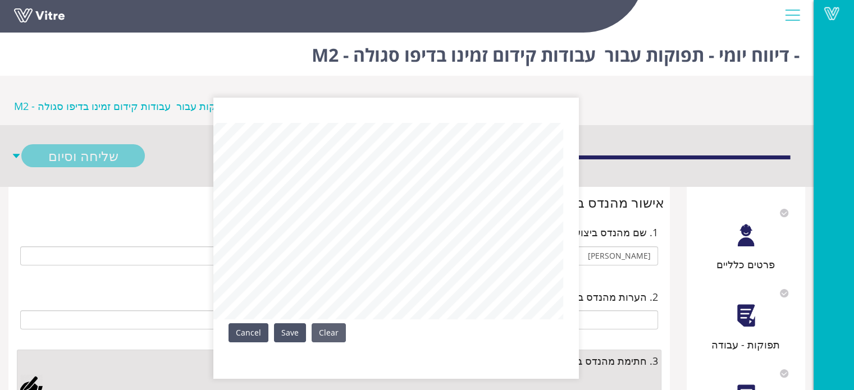
click at [323, 324] on div "Clear Save Cancel" at bounding box center [395, 238] width 365 height 281
click at [293, 336] on link "Save" at bounding box center [290, 332] width 32 height 19
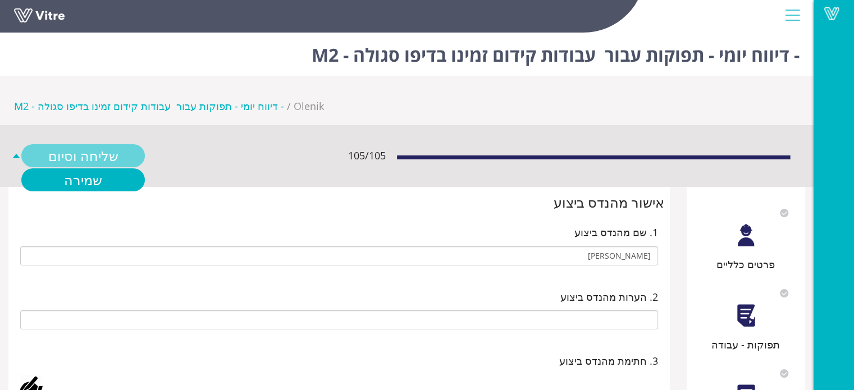
click at [116, 144] on link "שליחה וסיום" at bounding box center [83, 155] width 124 height 23
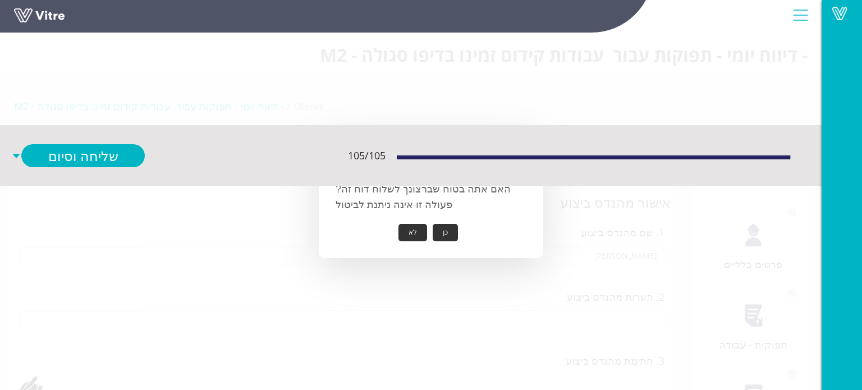
click at [447, 231] on button "כן" at bounding box center [445, 232] width 25 height 17
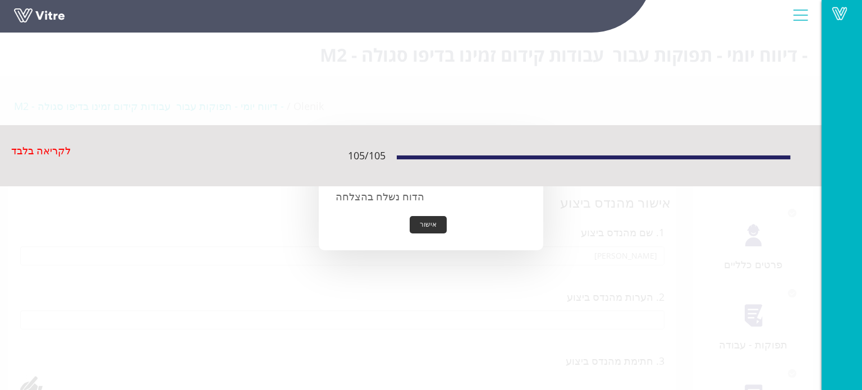
drag, startPoint x: 430, startPoint y: 226, endPoint x: 521, endPoint y: 67, distance: 183.1
click at [431, 226] on button "אישור" at bounding box center [428, 224] width 37 height 17
